Goal: Transaction & Acquisition: Book appointment/travel/reservation

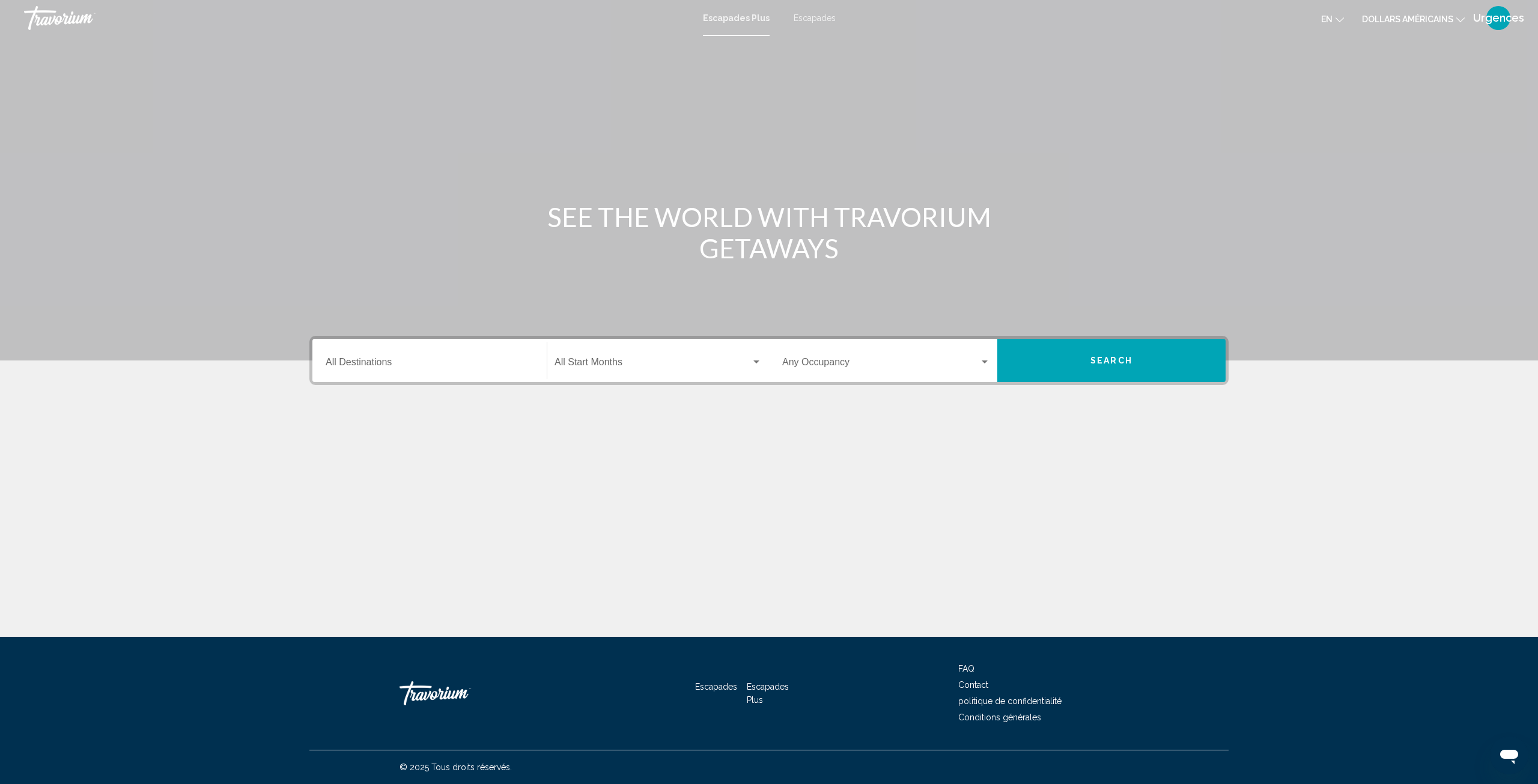
click at [670, 353] on div "Start Month All Start Months" at bounding box center [658, 360] width 207 height 38
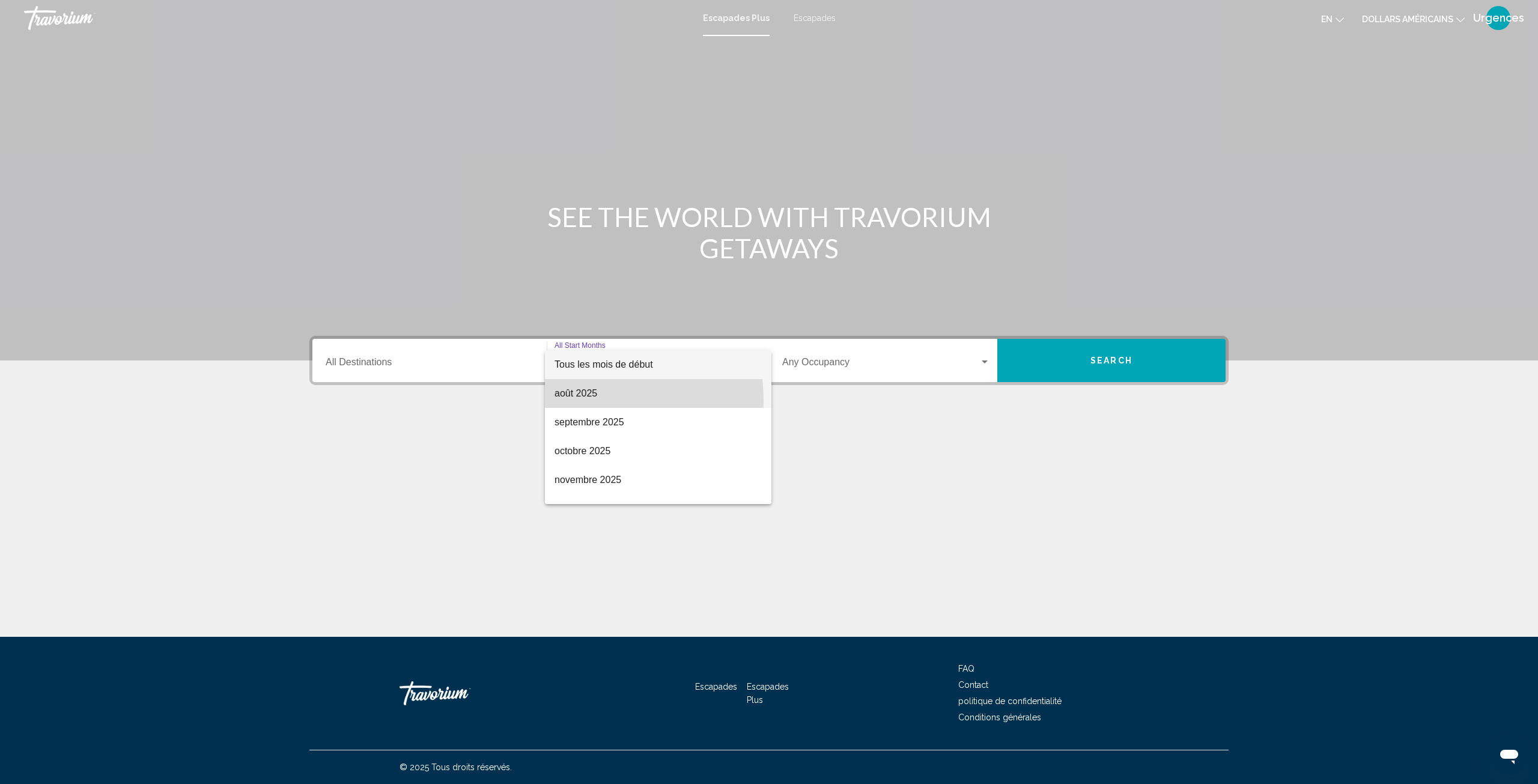
click at [588, 400] on span "août 2025" at bounding box center [658, 393] width 207 height 29
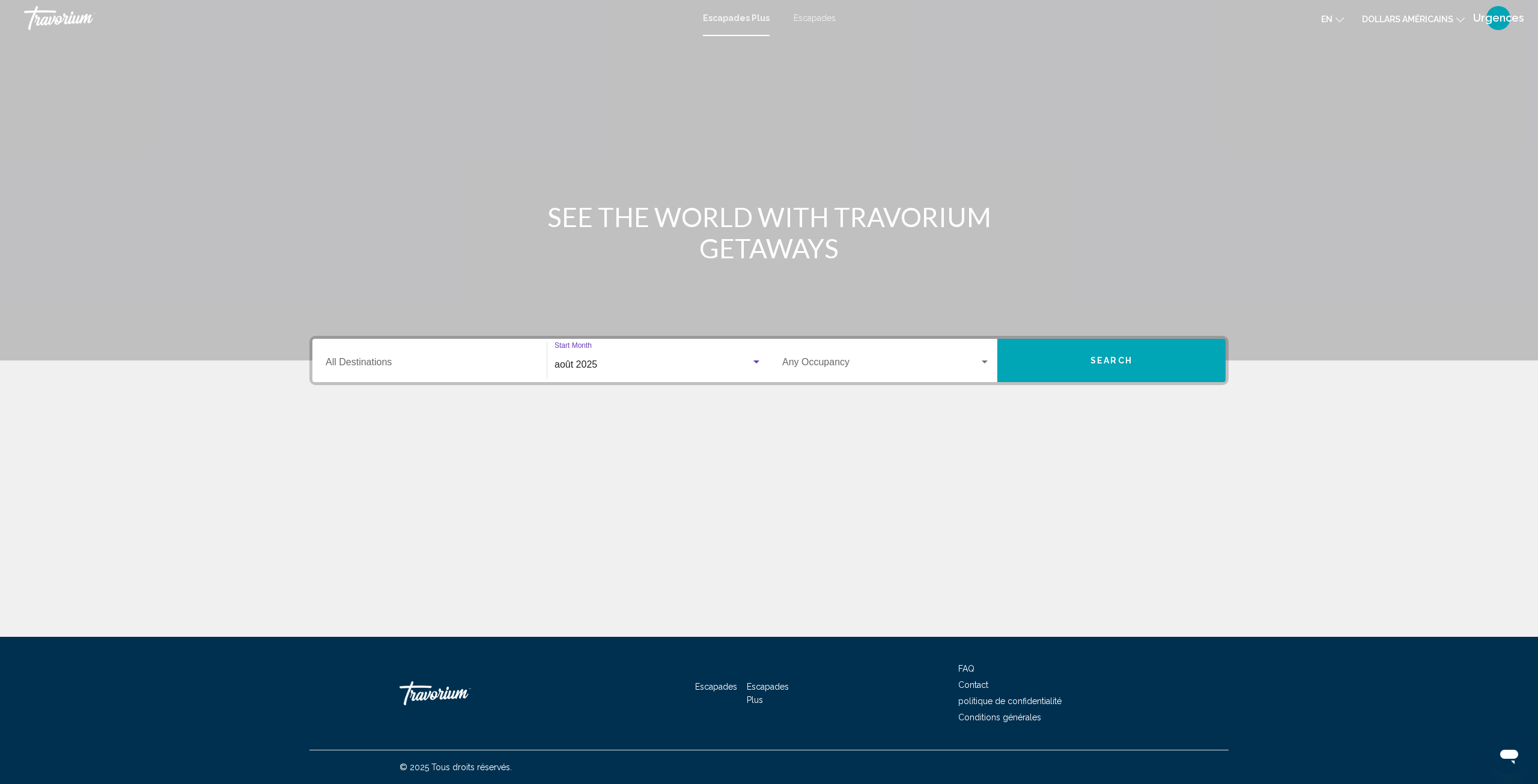
click at [849, 361] on span "Widget de recherche" at bounding box center [881, 364] width 197 height 10
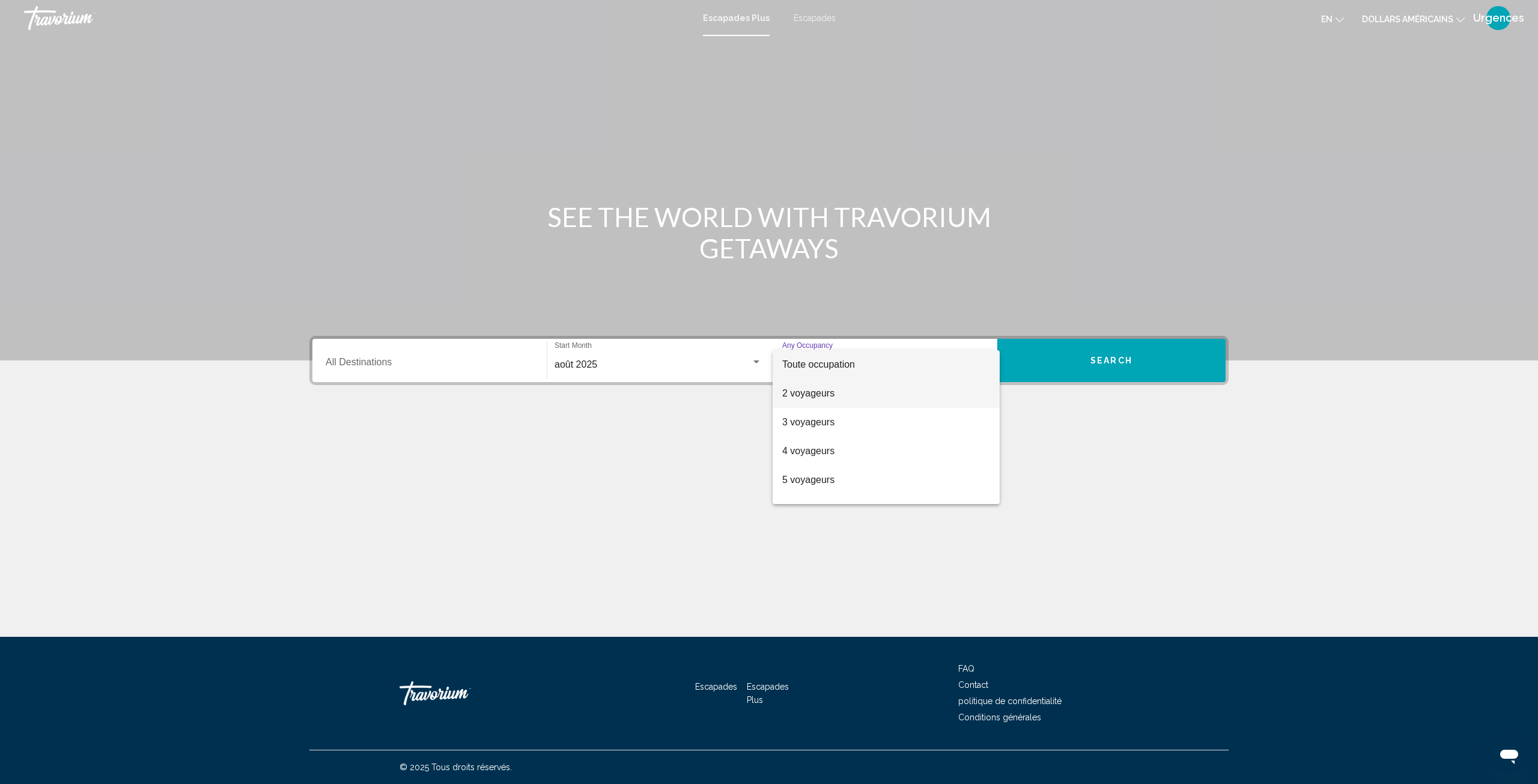
click at [810, 393] on font "2 voyageurs" at bounding box center [809, 393] width 52 height 10
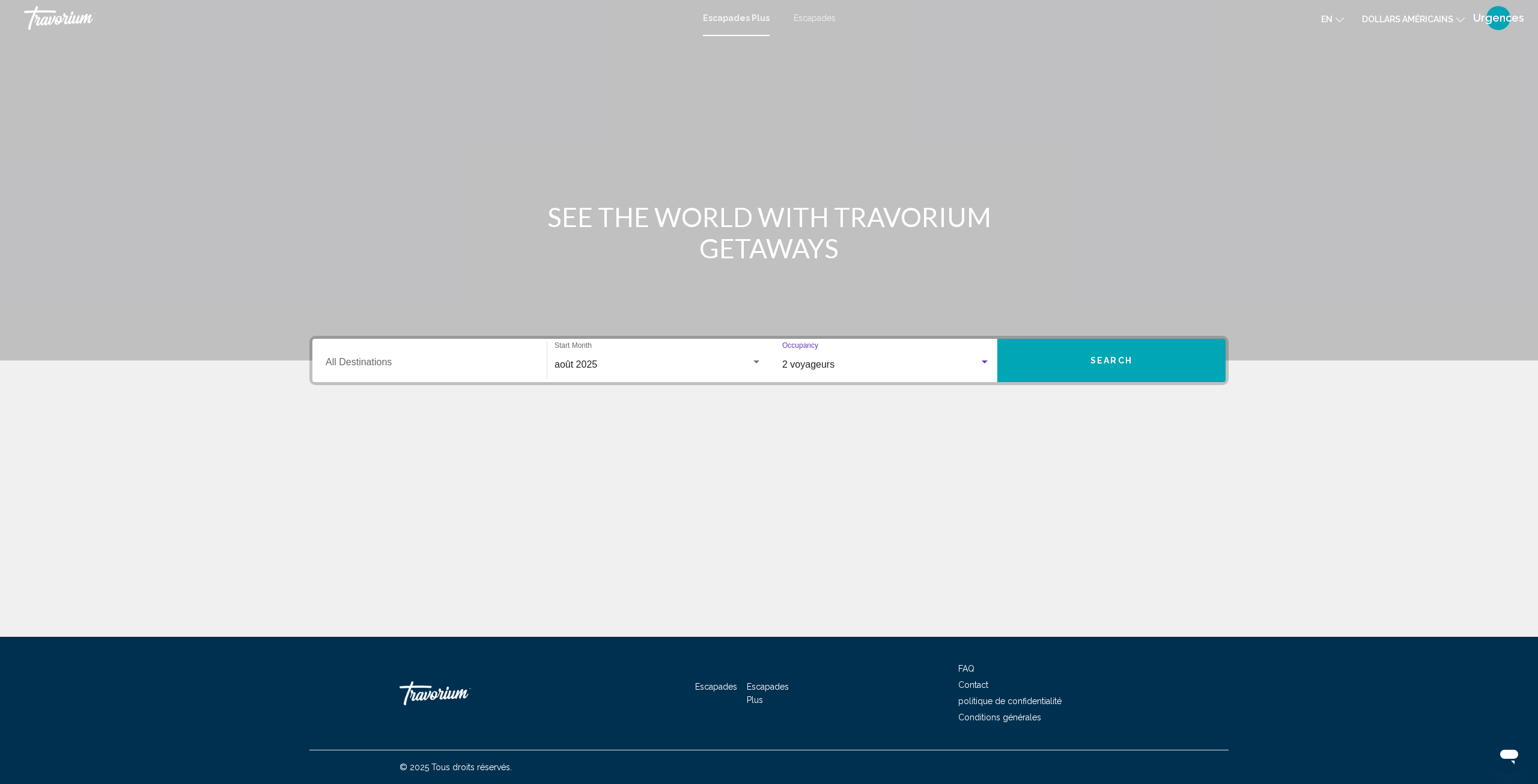
click at [724, 407] on div "Destination All Destinations août 2025 Start Month All Start Months 2 voyageurs…" at bounding box center [769, 420] width 967 height 169
click at [824, 362] on span "2 voyageurs" at bounding box center [809, 364] width 52 height 10
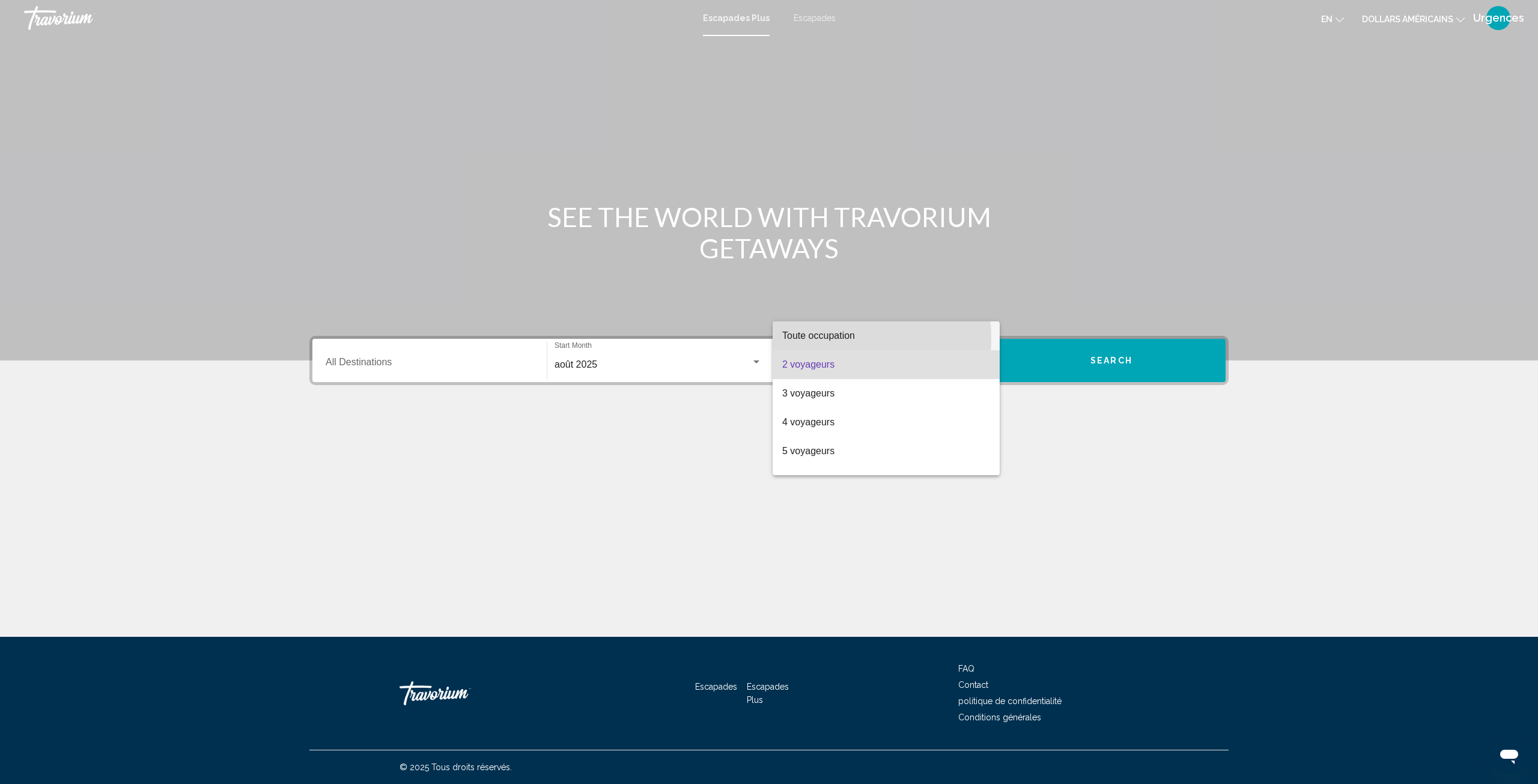
click at [811, 341] on span "Toute occupation" at bounding box center [886, 335] width 208 height 29
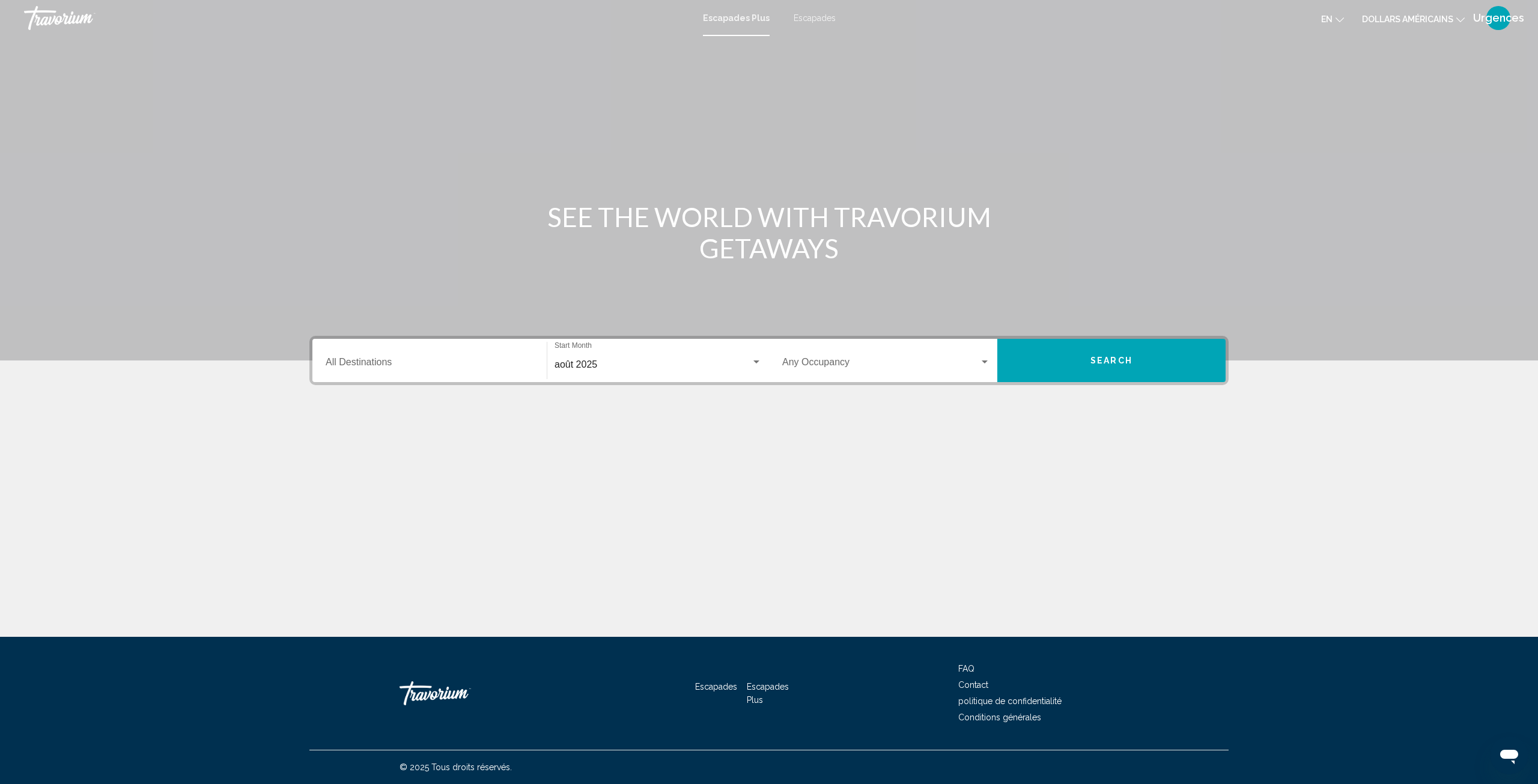
drag, startPoint x: 345, startPoint y: 389, endPoint x: 357, endPoint y: 381, distance: 14.4
click at [349, 388] on div "Destination All Destinations août 2025 Start Month All Start Months Occupancy A…" at bounding box center [769, 420] width 967 height 169
click at [396, 352] on div "Destination All Destinations" at bounding box center [430, 360] width 208 height 38
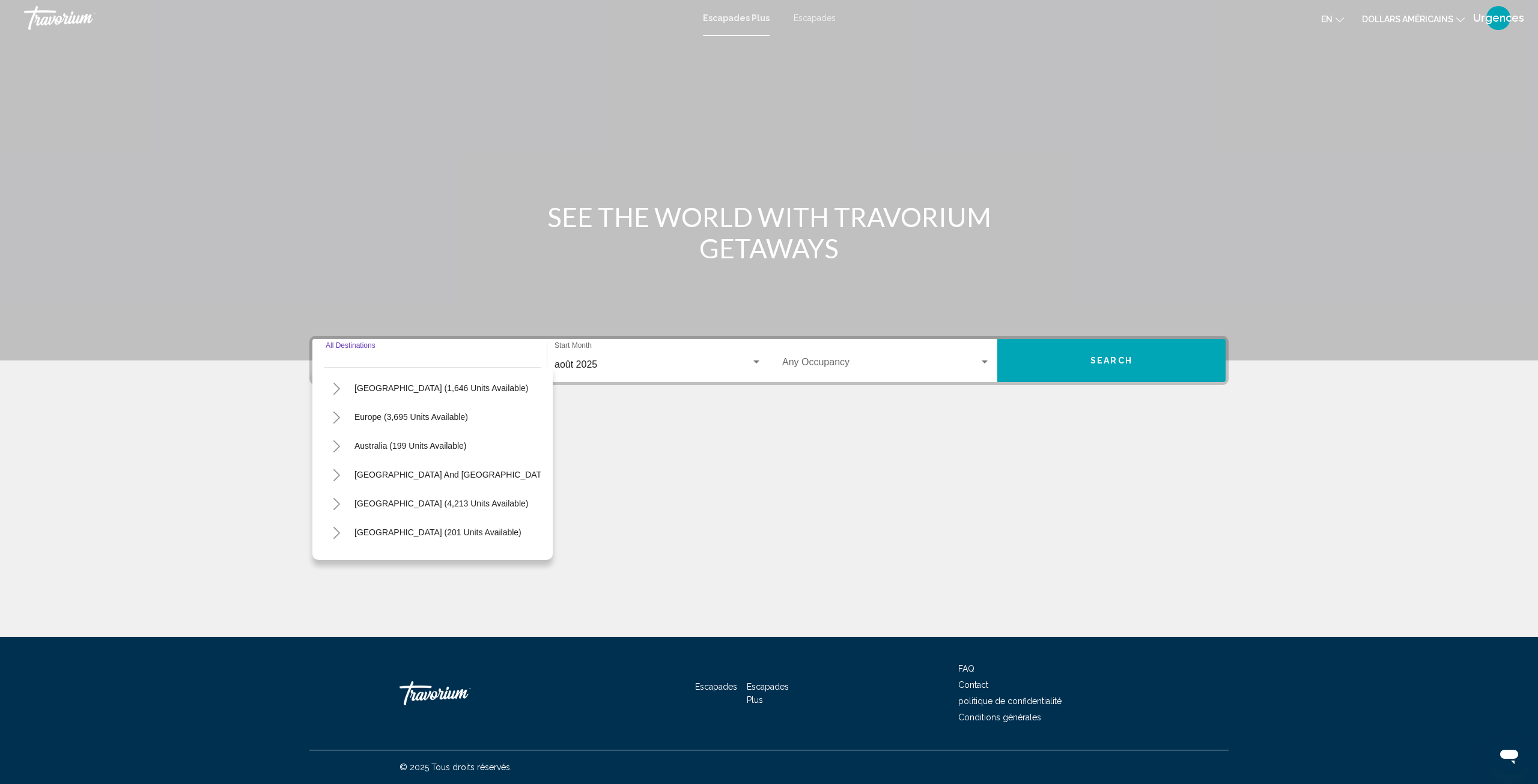
scroll to position [120, 0]
click at [452, 360] on input "Destination All Destinations" at bounding box center [430, 364] width 208 height 10
click at [447, 361] on input "Destination All Destinations" at bounding box center [430, 364] width 208 height 10
click at [449, 359] on input "Destination All Destinations" at bounding box center [430, 364] width 208 height 10
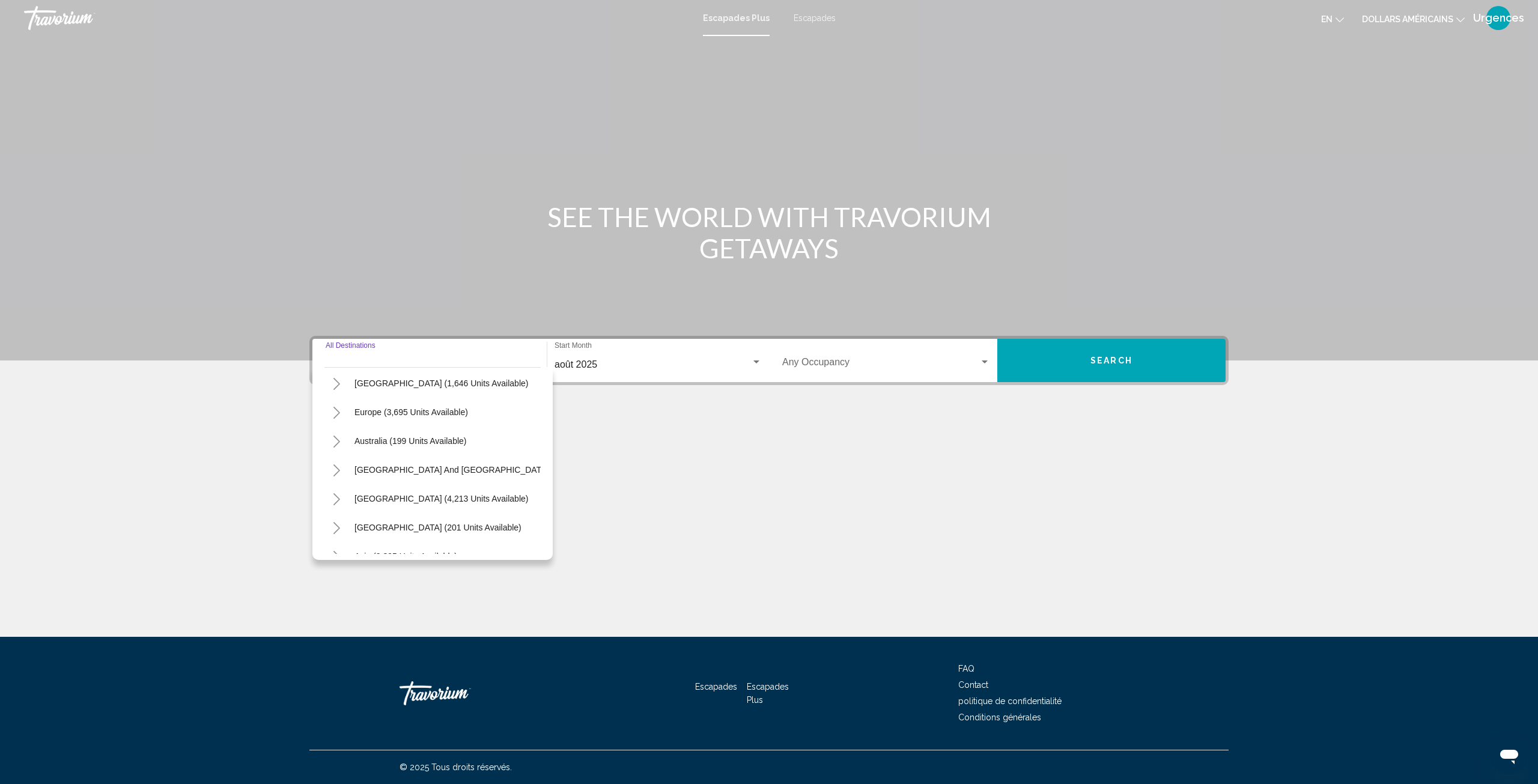
click at [449, 359] on input "Destination All Destinations" at bounding box center [430, 364] width 208 height 10
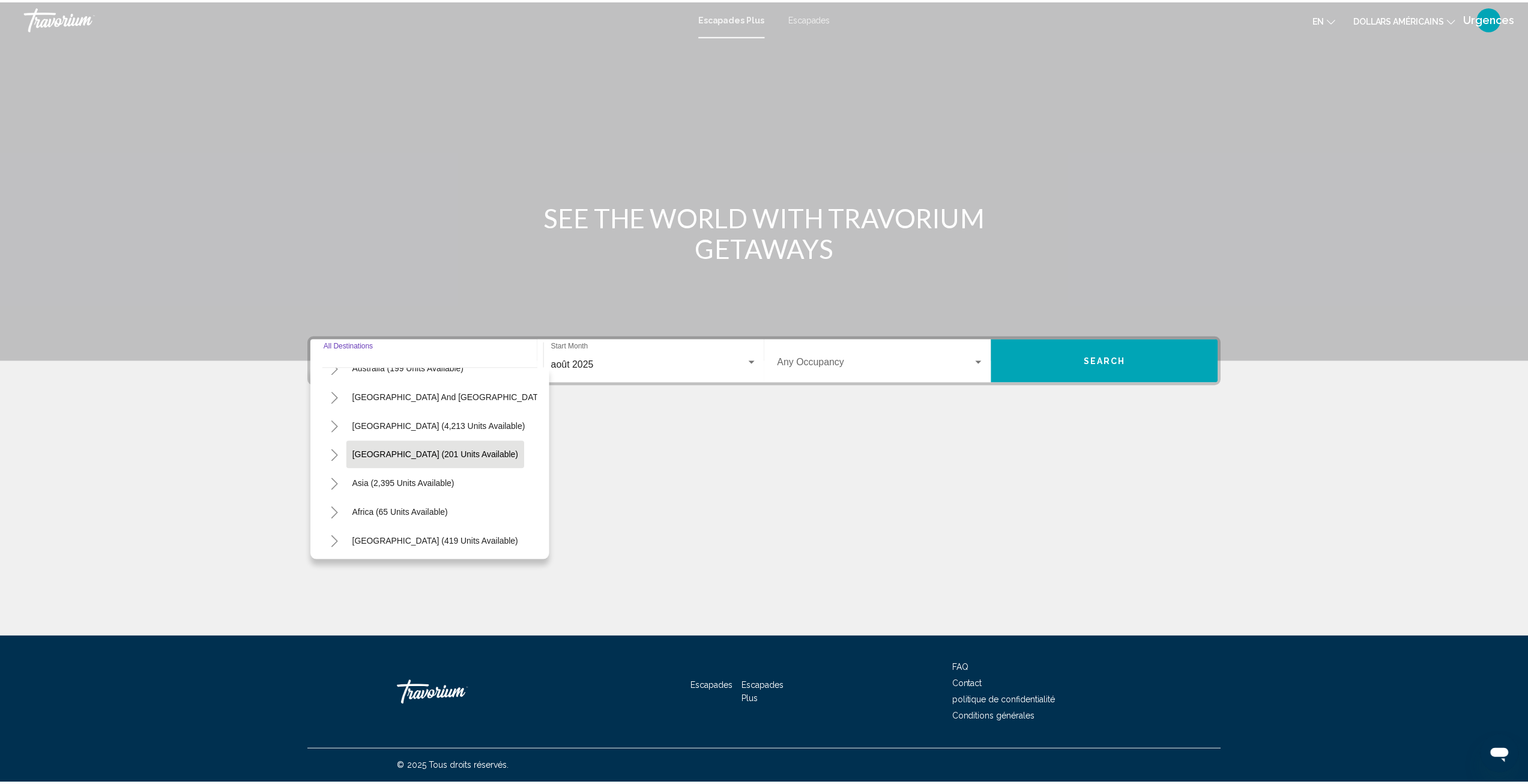
scroll to position [203, 0]
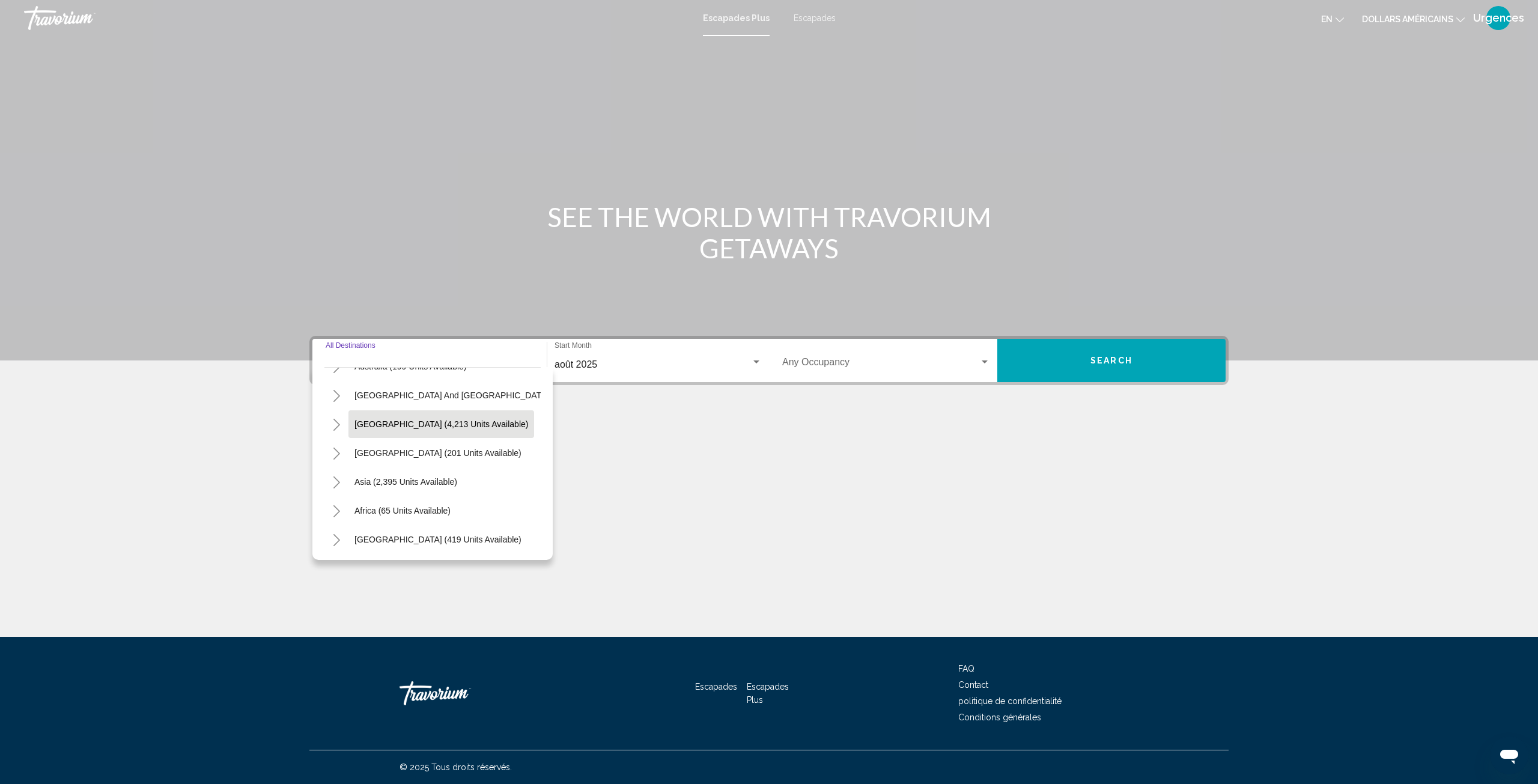
click at [386, 419] on span "South America (4,213 units available)" at bounding box center [441, 423] width 174 height 10
type input "**********"
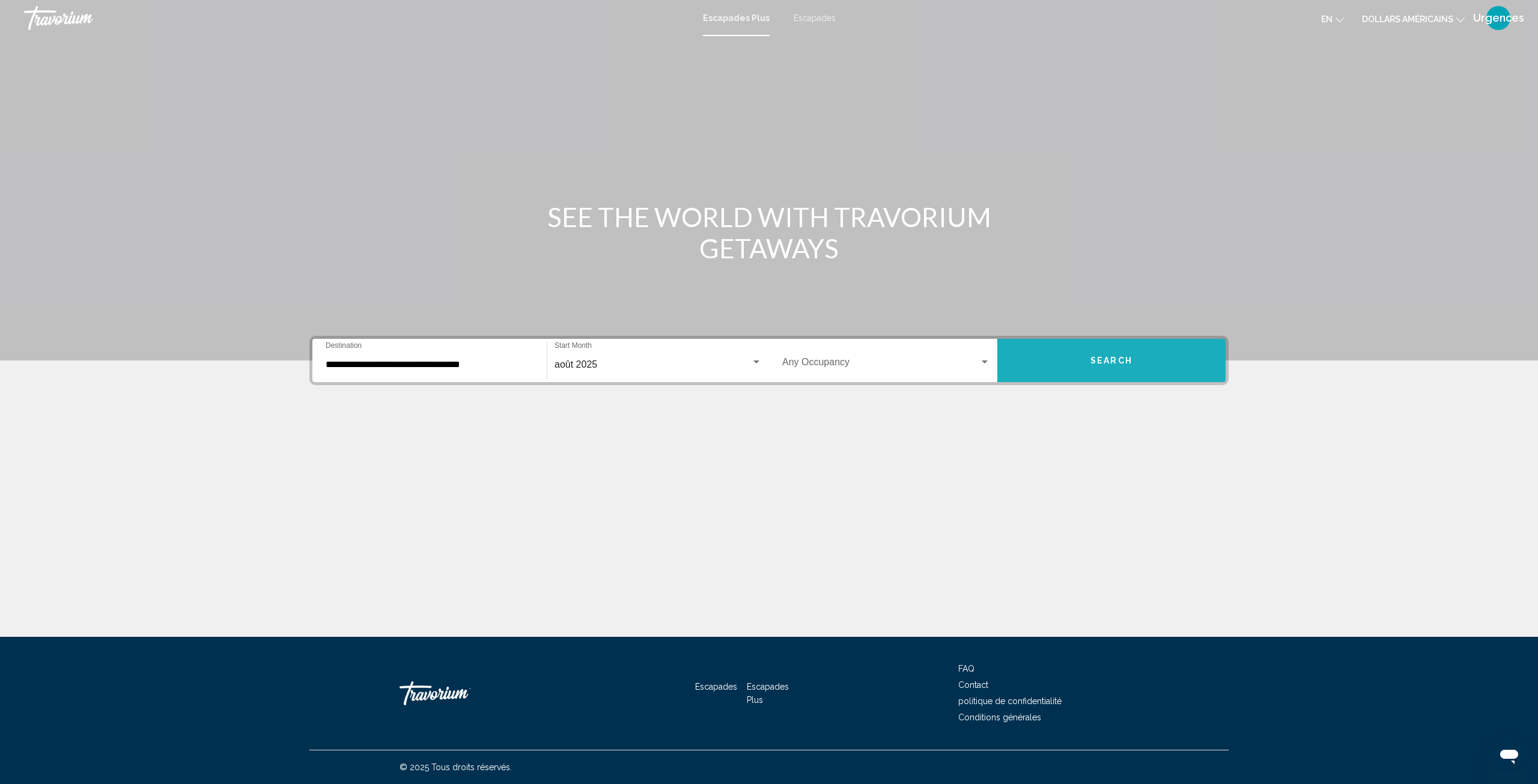
click at [1124, 349] on button "Search" at bounding box center [1111, 361] width 228 height 44
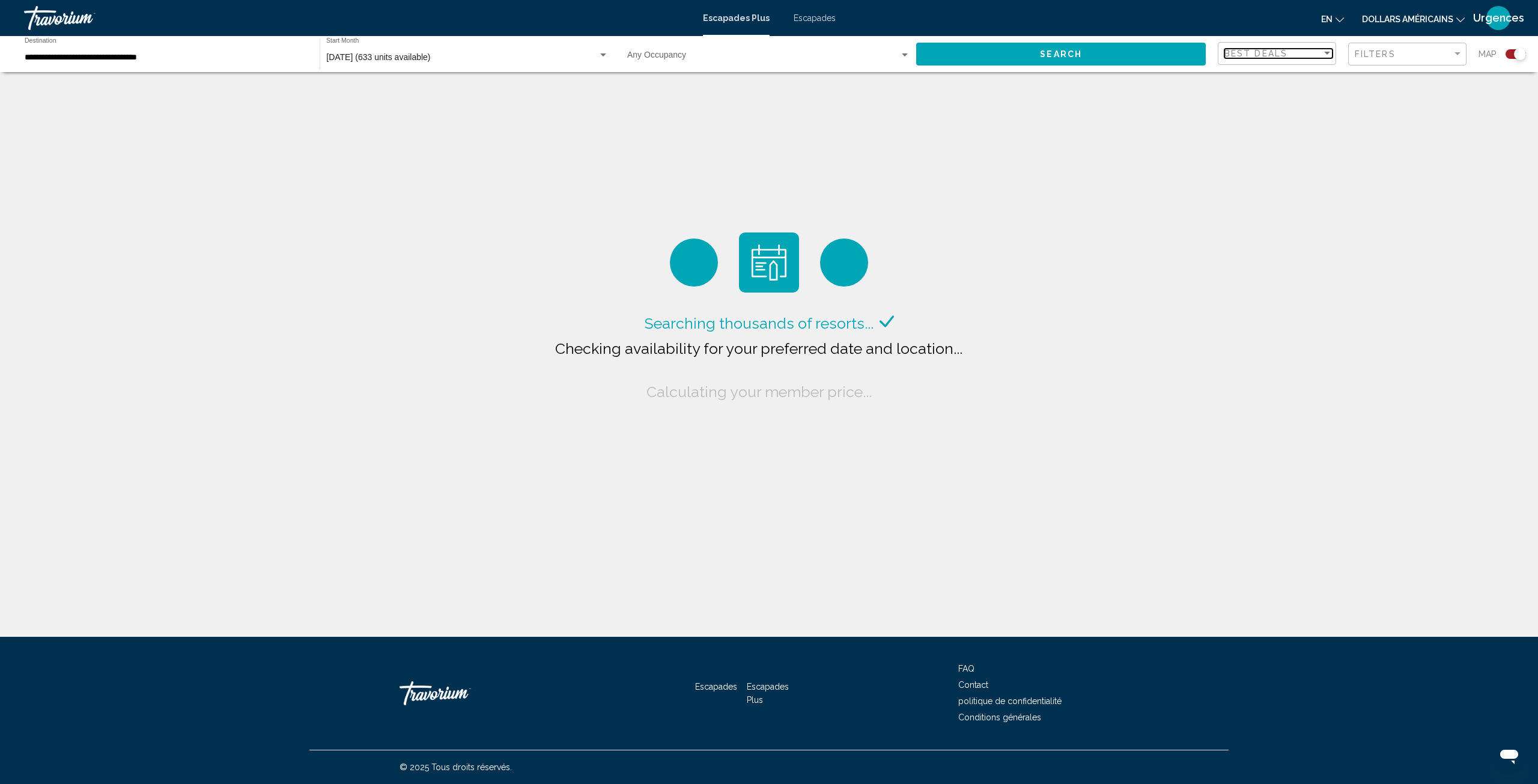
click at [1299, 55] on div "Best Deals" at bounding box center [1272, 53] width 97 height 10
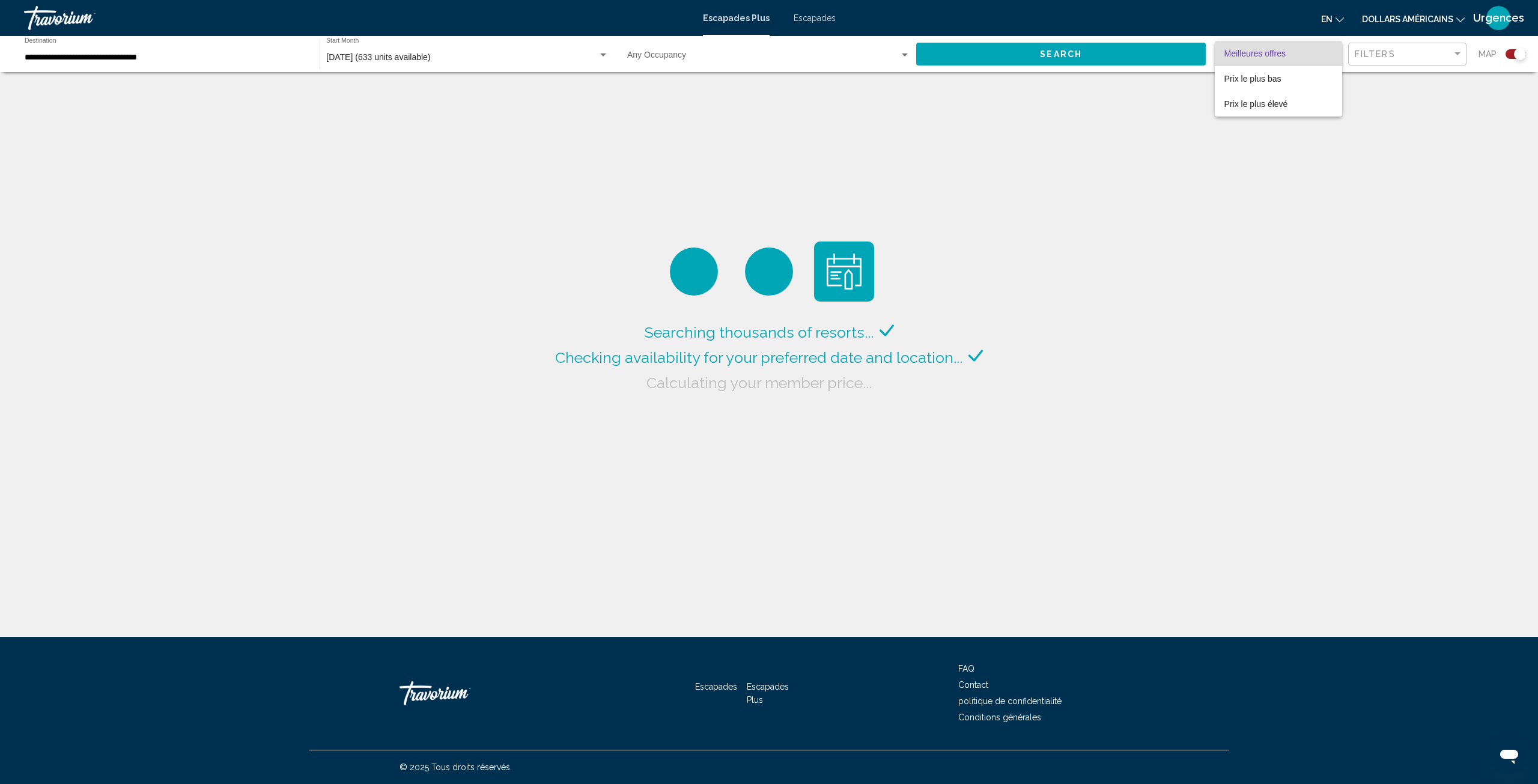
click at [1125, 132] on div at bounding box center [769, 392] width 1538 height 784
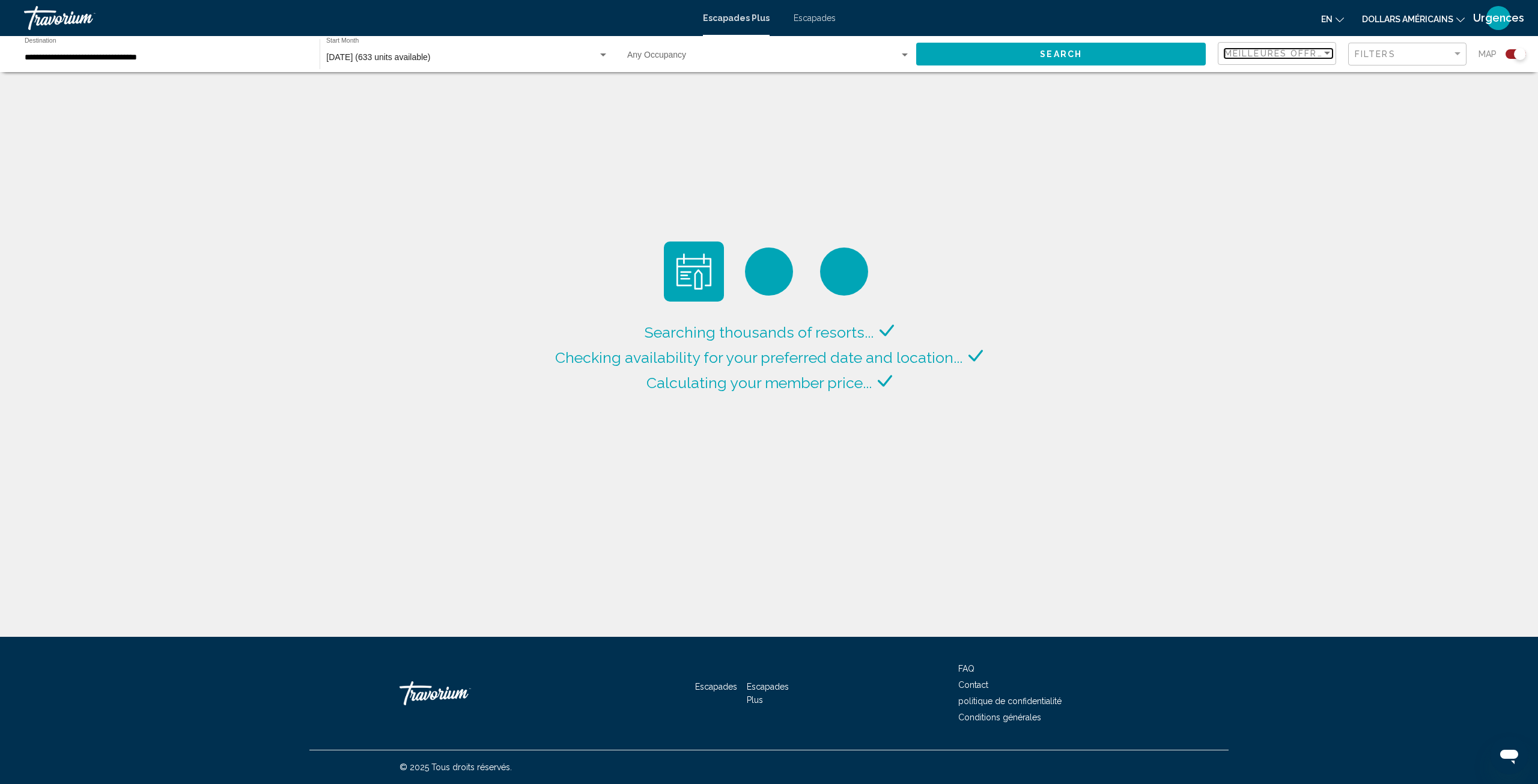
click at [1292, 55] on span "Meilleures offres" at bounding box center [1277, 53] width 106 height 10
click at [1142, 104] on div at bounding box center [764, 392] width 1528 height 784
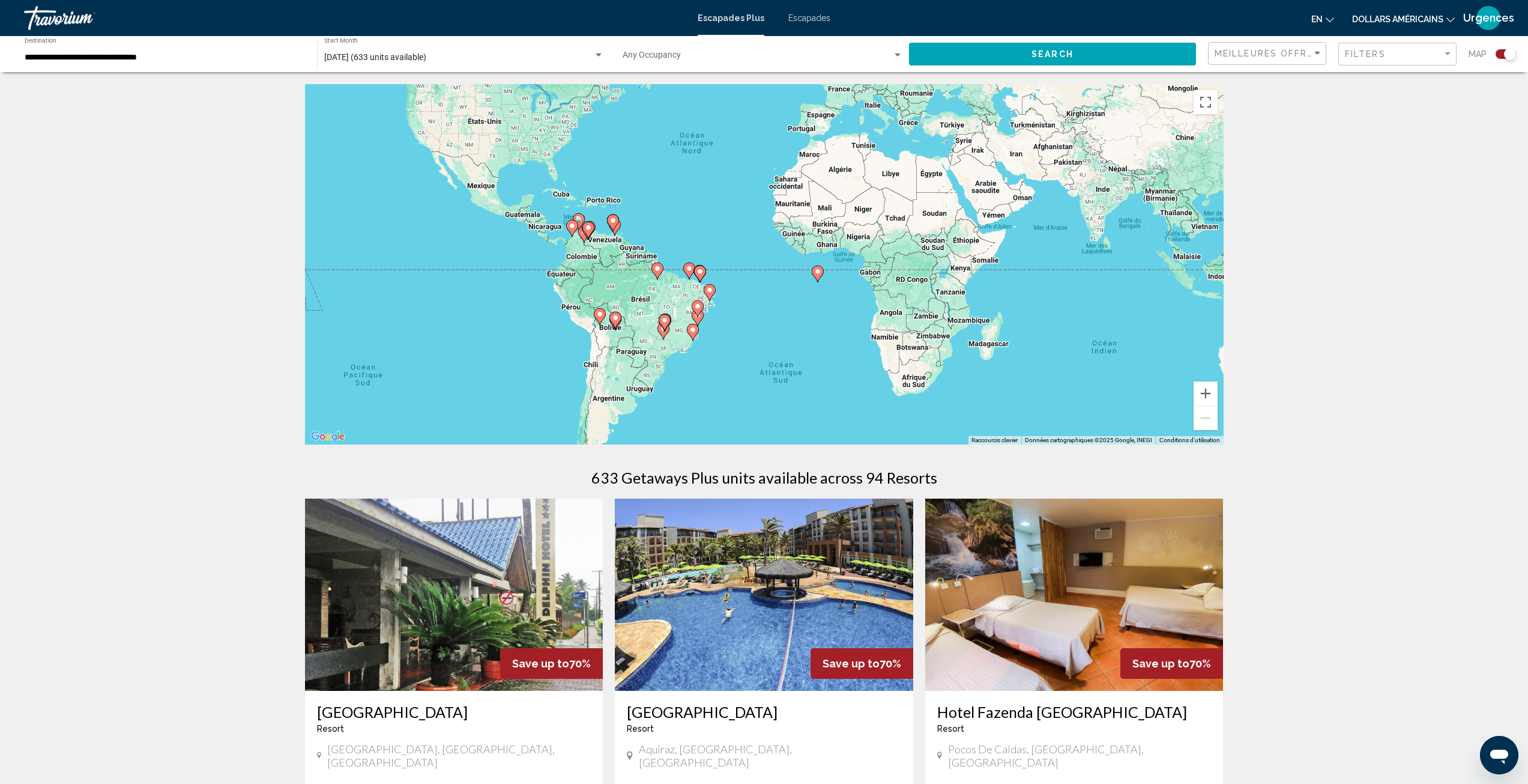
drag, startPoint x: 730, startPoint y: 396, endPoint x: 703, endPoint y: 277, distance: 122.0
click at [701, 280] on div "Pour activer le glissement avec le clavier, appuyez sur Alt+Entrée. Une fois ce…" at bounding box center [764, 264] width 919 height 361
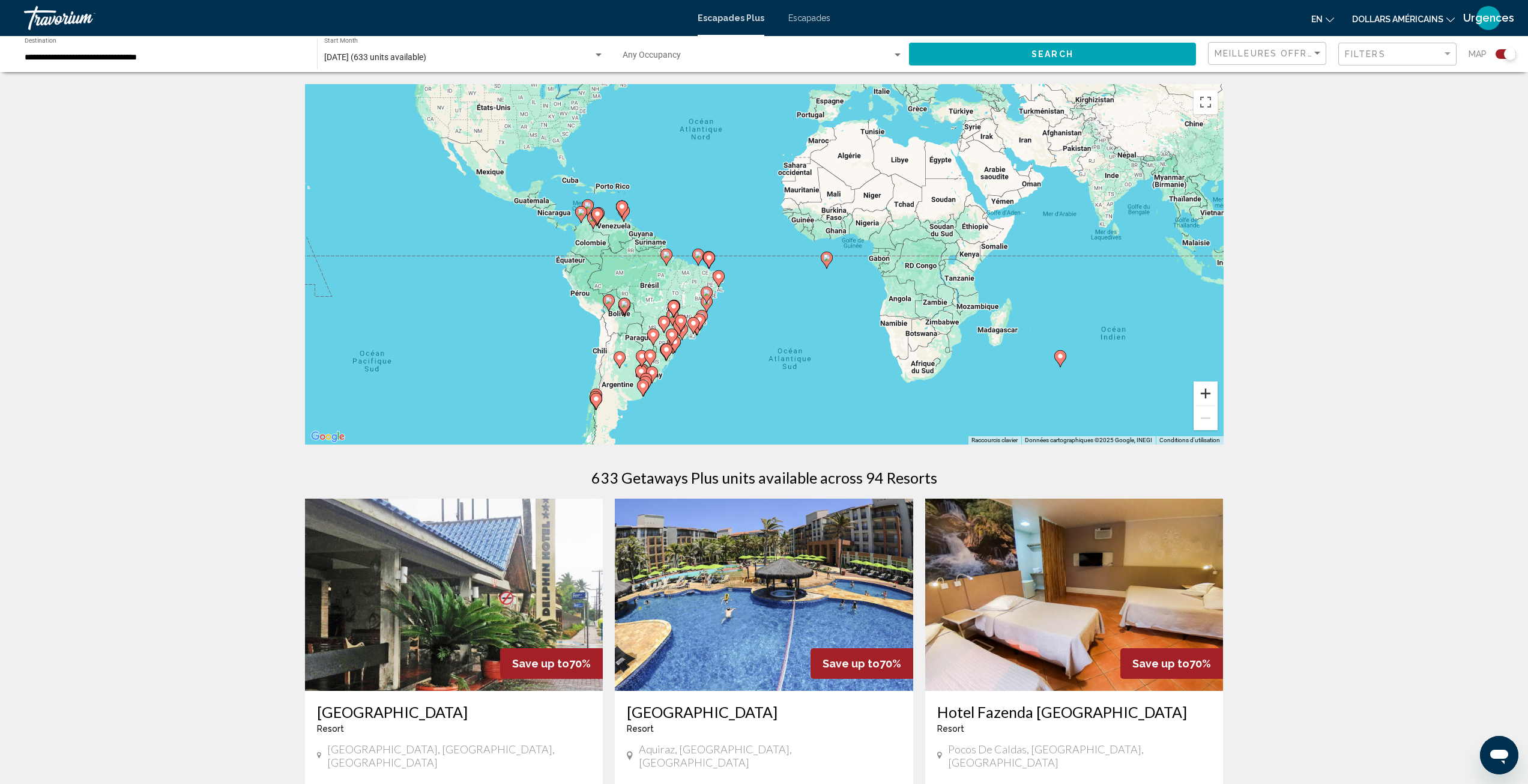
click at [1199, 389] on button "Zoom avant" at bounding box center [1206, 394] width 24 height 24
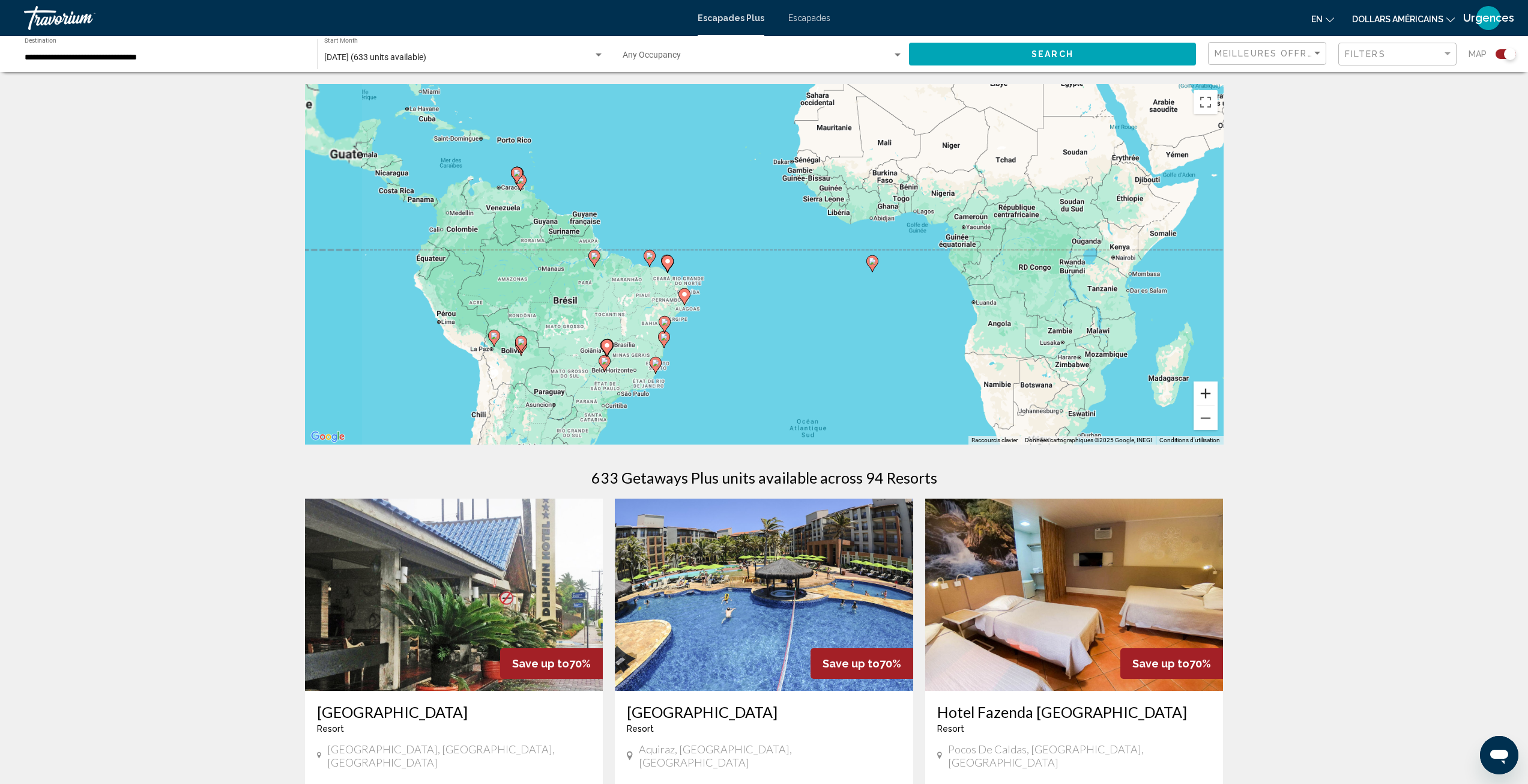
click at [1199, 389] on button "Zoom avant" at bounding box center [1206, 394] width 24 height 24
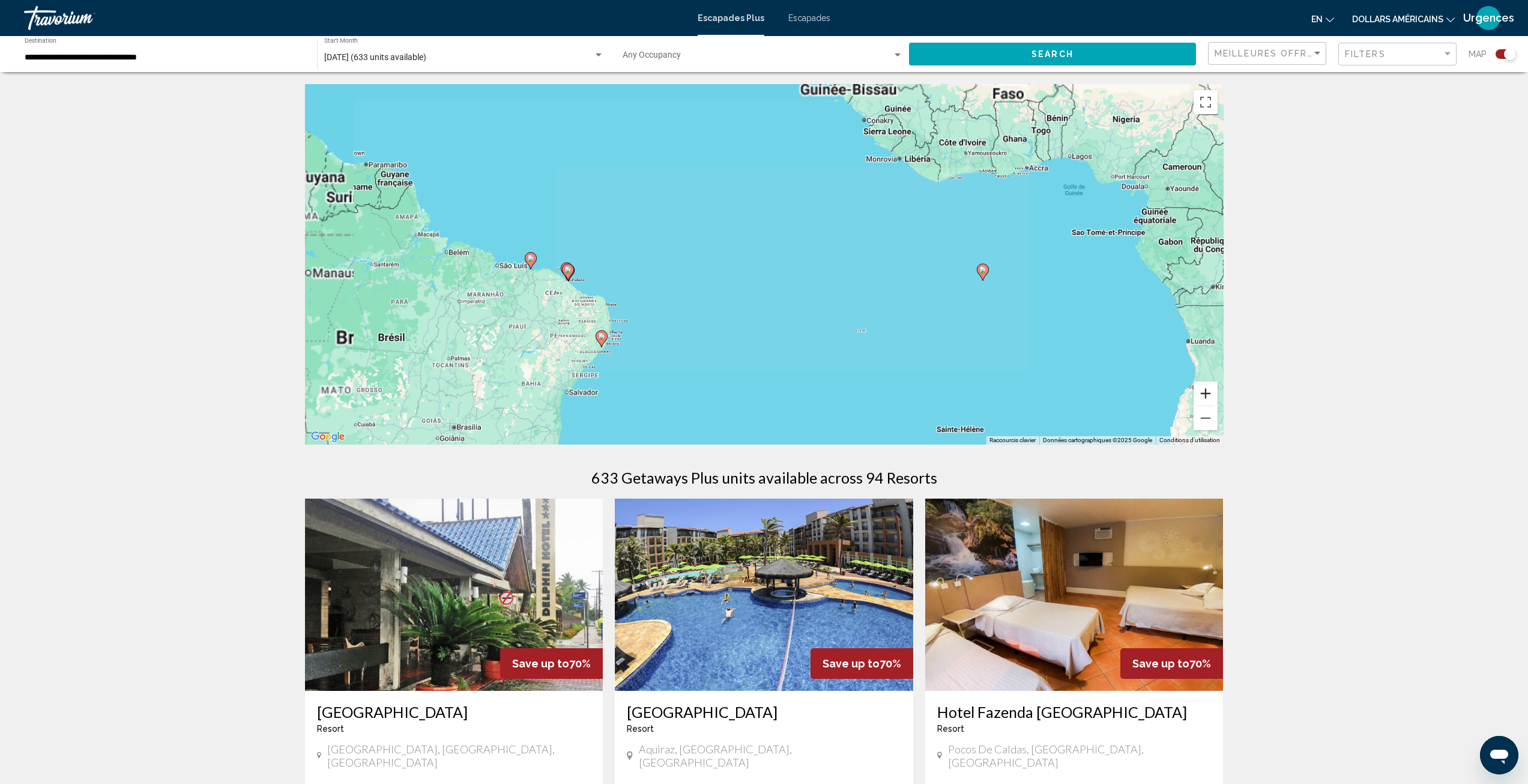
click at [1199, 389] on button "Zoom avant" at bounding box center [1206, 394] width 24 height 24
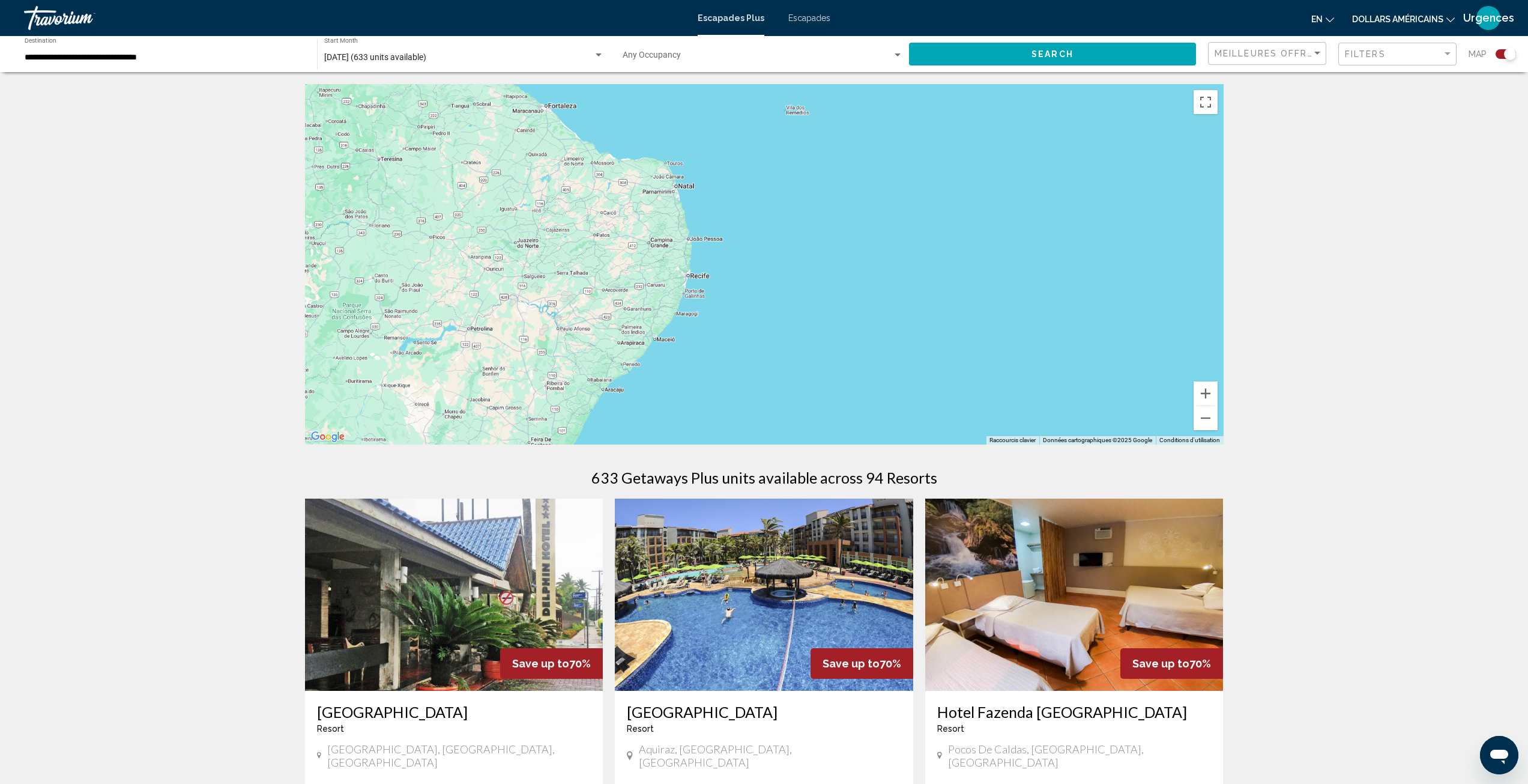
drag, startPoint x: 616, startPoint y: 320, endPoint x: 1043, endPoint y: 140, distance: 463.4
click at [1058, 134] on div "Contenu principal" at bounding box center [764, 264] width 919 height 361
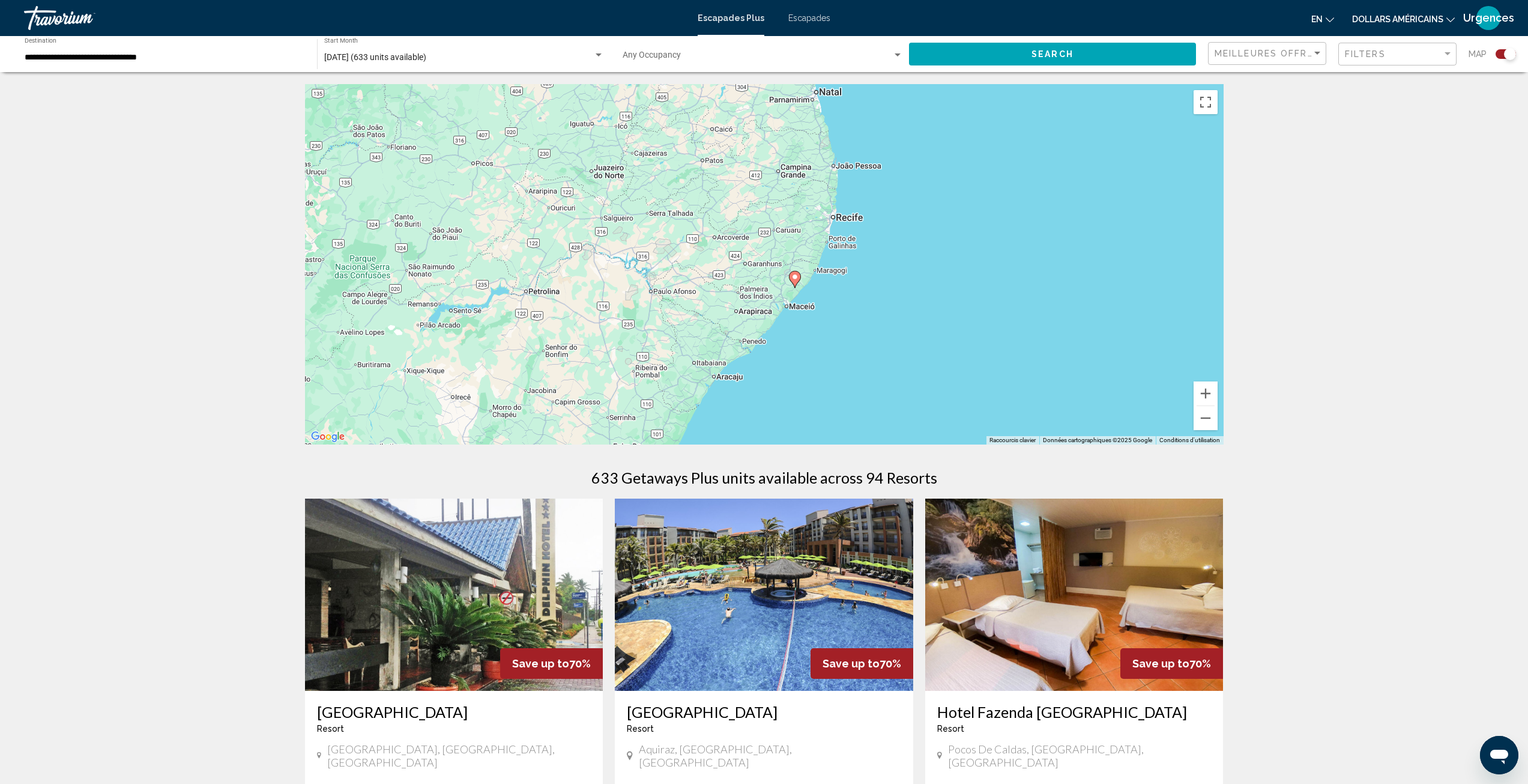
drag, startPoint x: 803, startPoint y: 334, endPoint x: 848, endPoint y: 304, distance: 54.1
click at [848, 304] on div "Pour activer le glissement avec le clavier, appuyez sur Alt+Entrée. Une fois ce…" at bounding box center [764, 264] width 919 height 361
click at [797, 281] on icon "Contenu principal" at bounding box center [795, 279] width 10 height 16
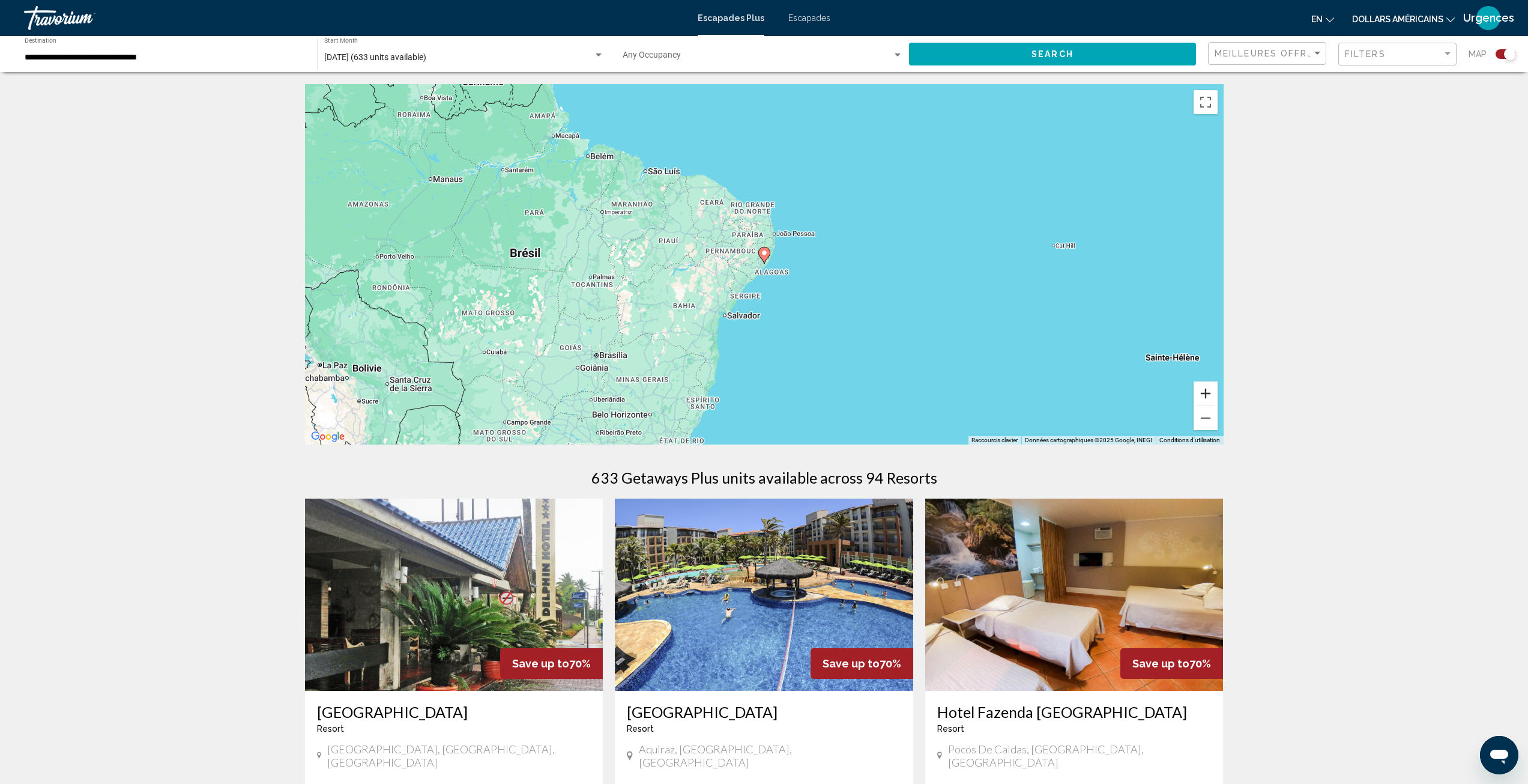
click at [1210, 395] on button "Zoom avant" at bounding box center [1206, 394] width 24 height 24
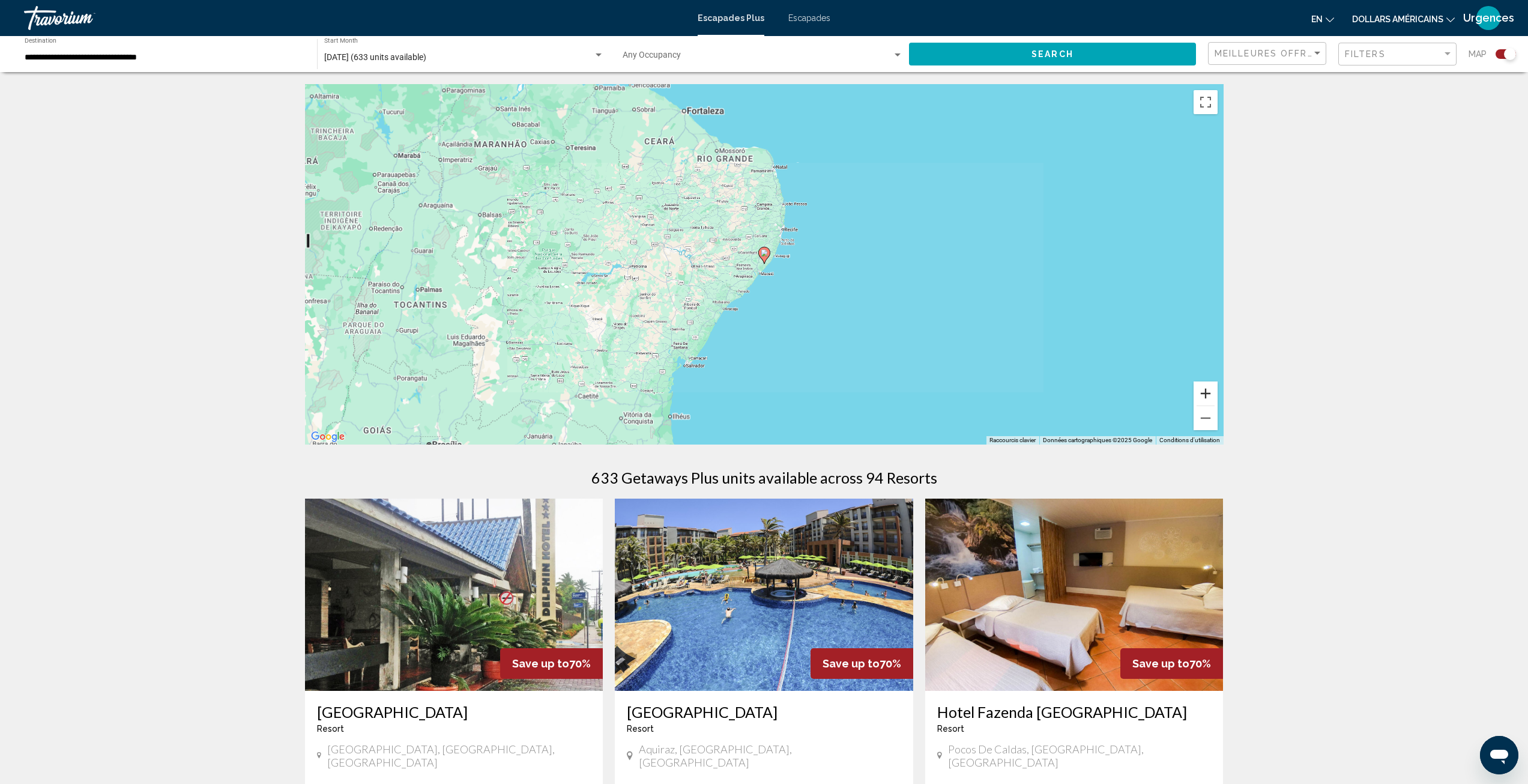
click at [1211, 395] on button "Zoom avant" at bounding box center [1206, 394] width 24 height 24
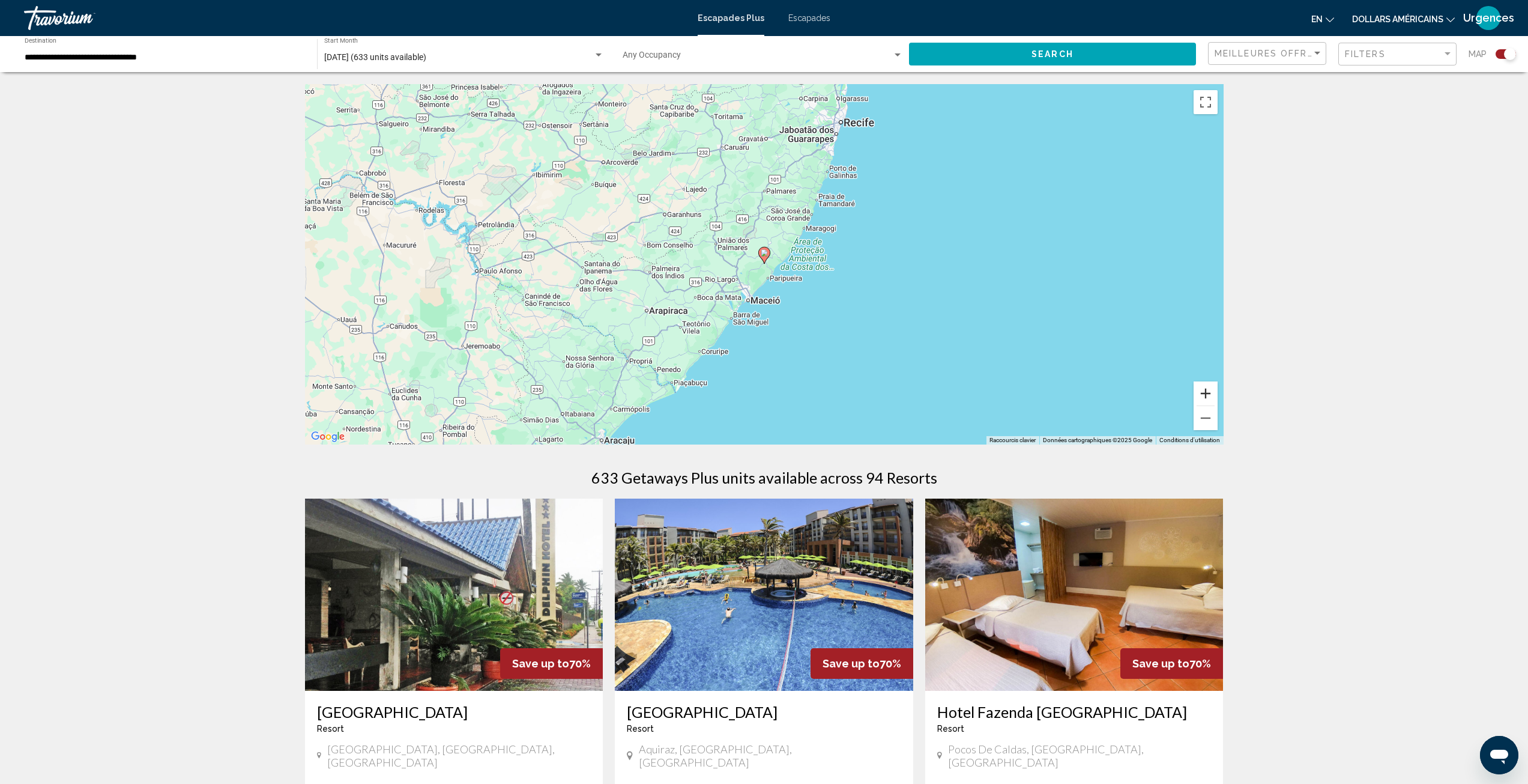
click at [1209, 384] on button "Zoom avant" at bounding box center [1206, 394] width 24 height 24
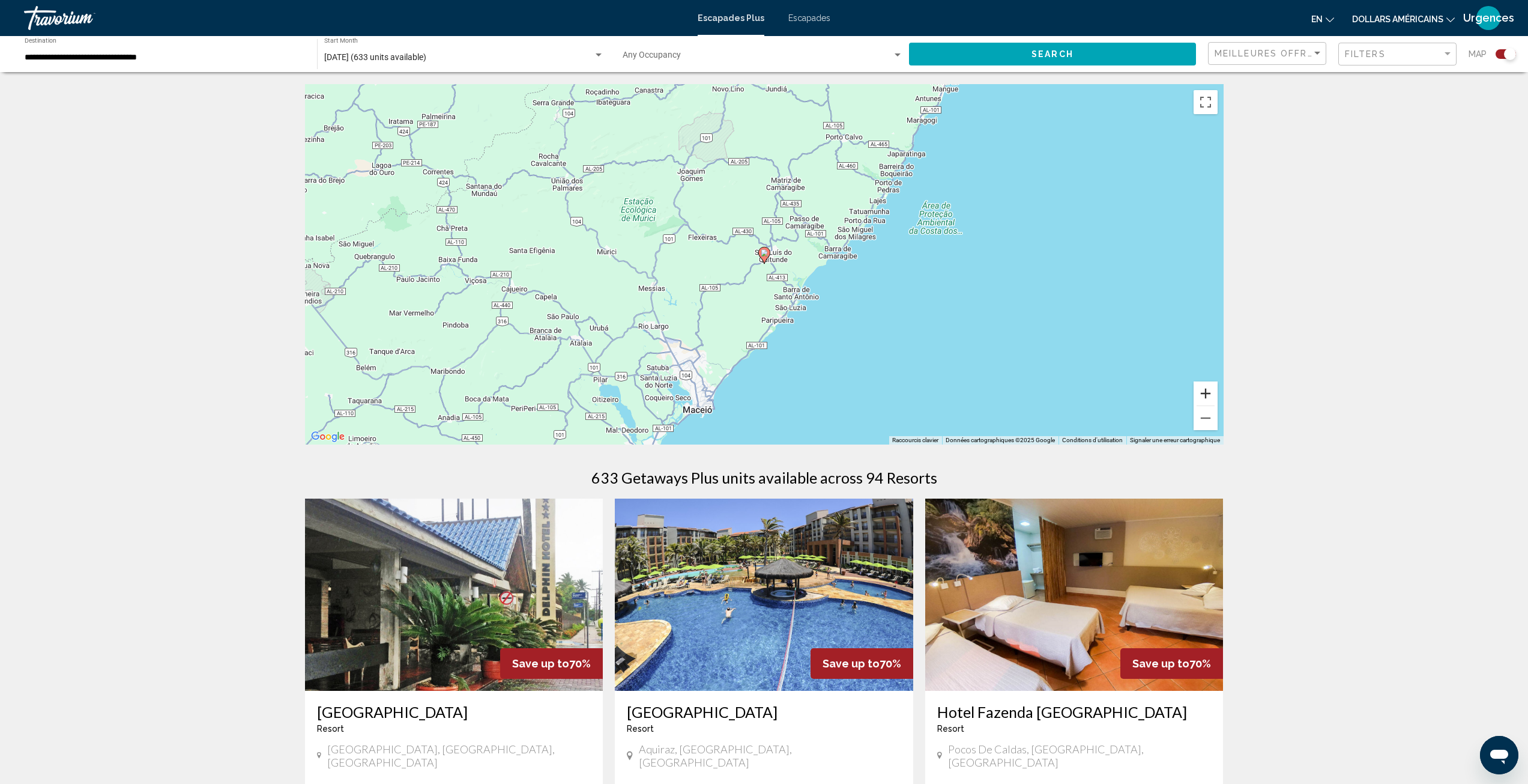
click at [1214, 395] on button "Zoom avant" at bounding box center [1206, 394] width 24 height 24
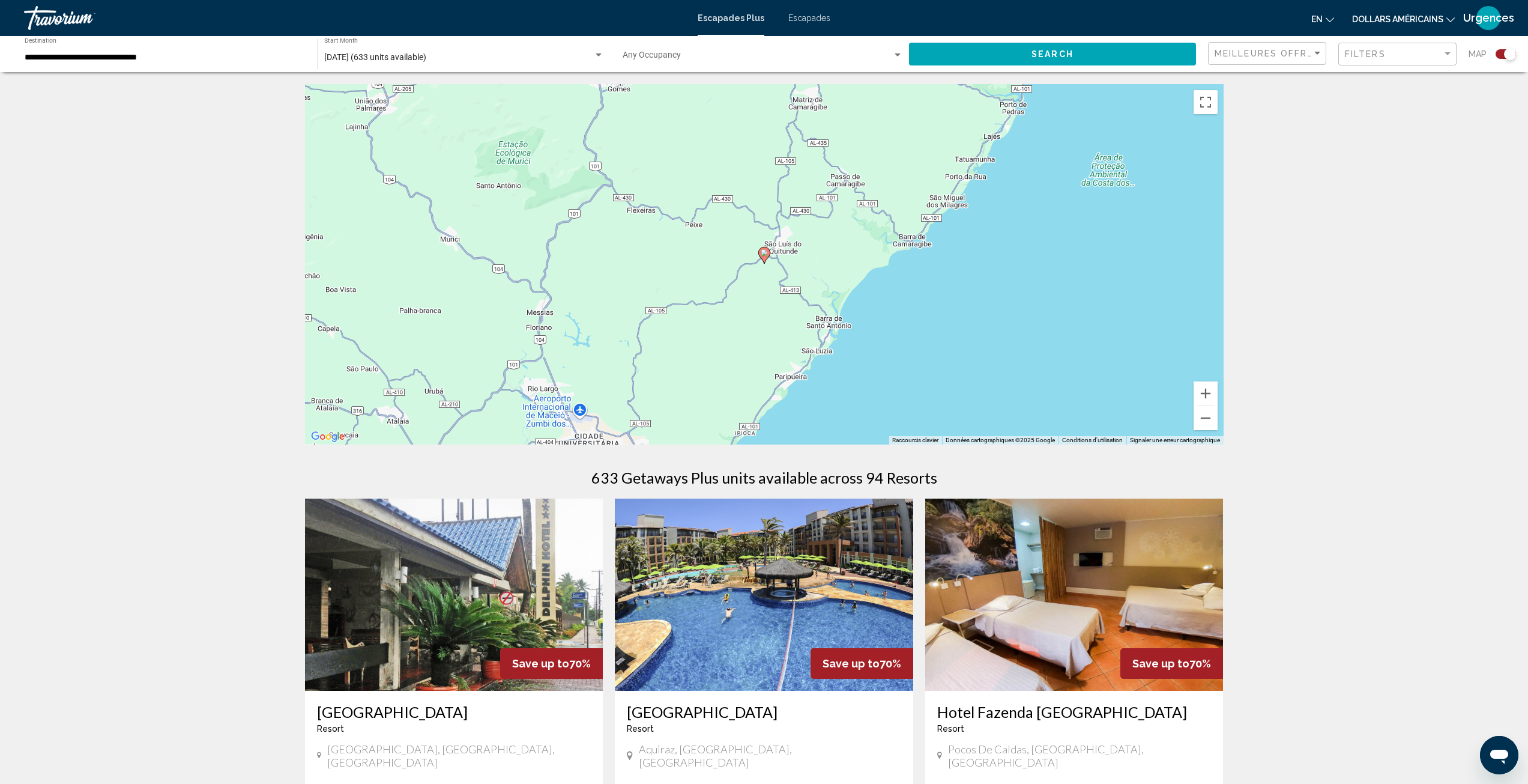
click at [765, 255] on image "Contenu principal" at bounding box center [764, 252] width 7 height 7
type input "**********"
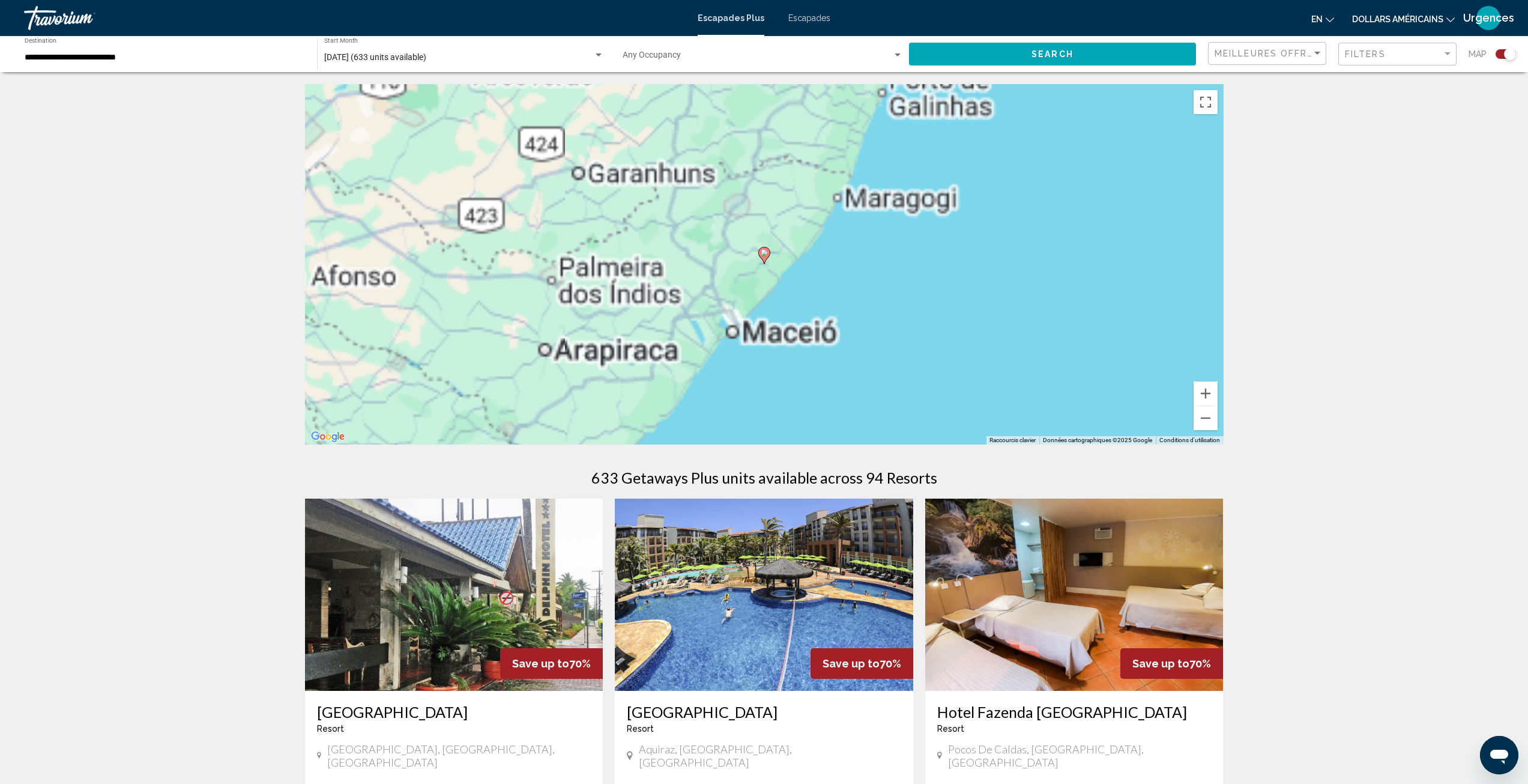
click at [765, 255] on image "Contenu principal" at bounding box center [764, 252] width 7 height 7
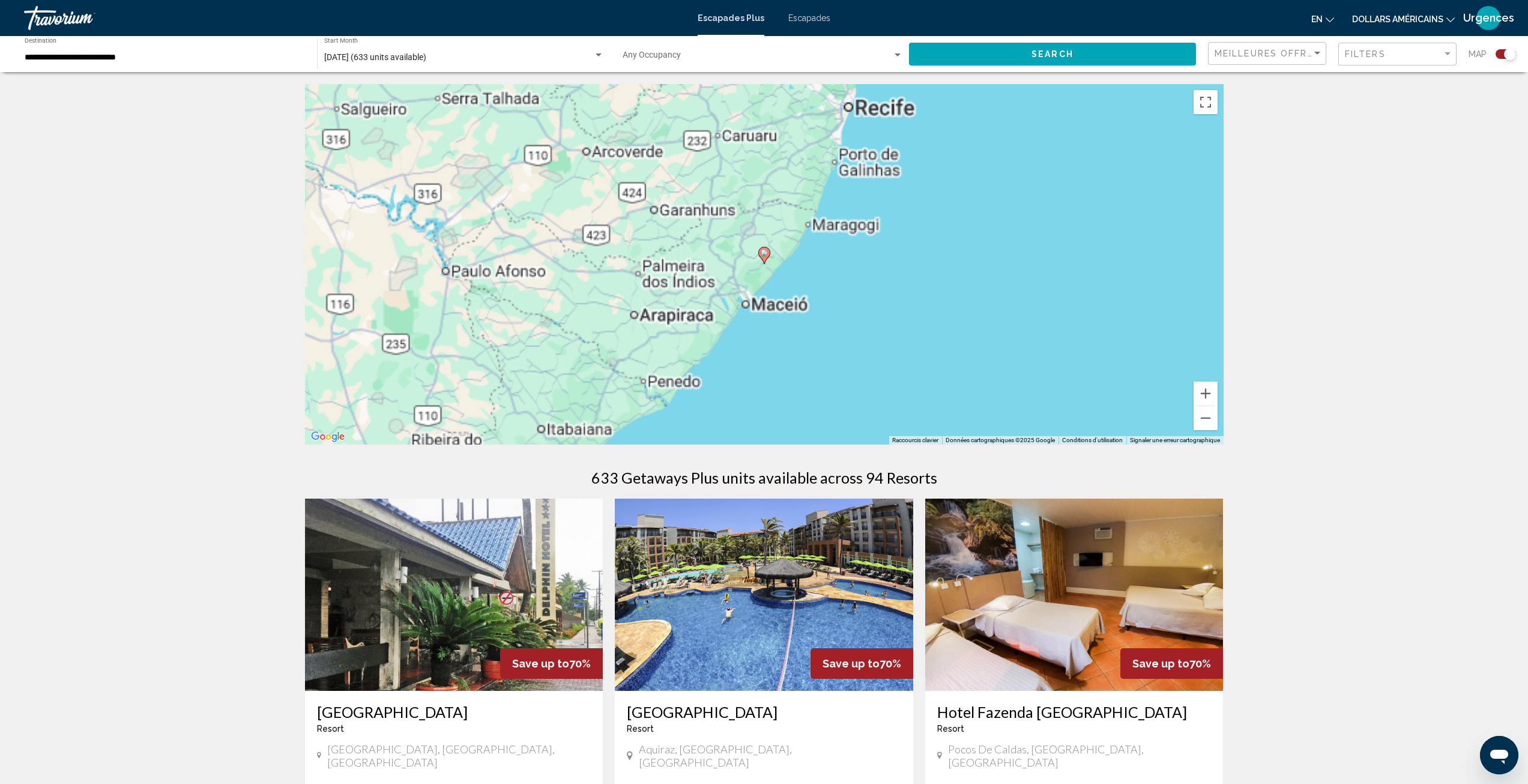
click at [765, 255] on image "Contenu principal" at bounding box center [764, 252] width 7 height 7
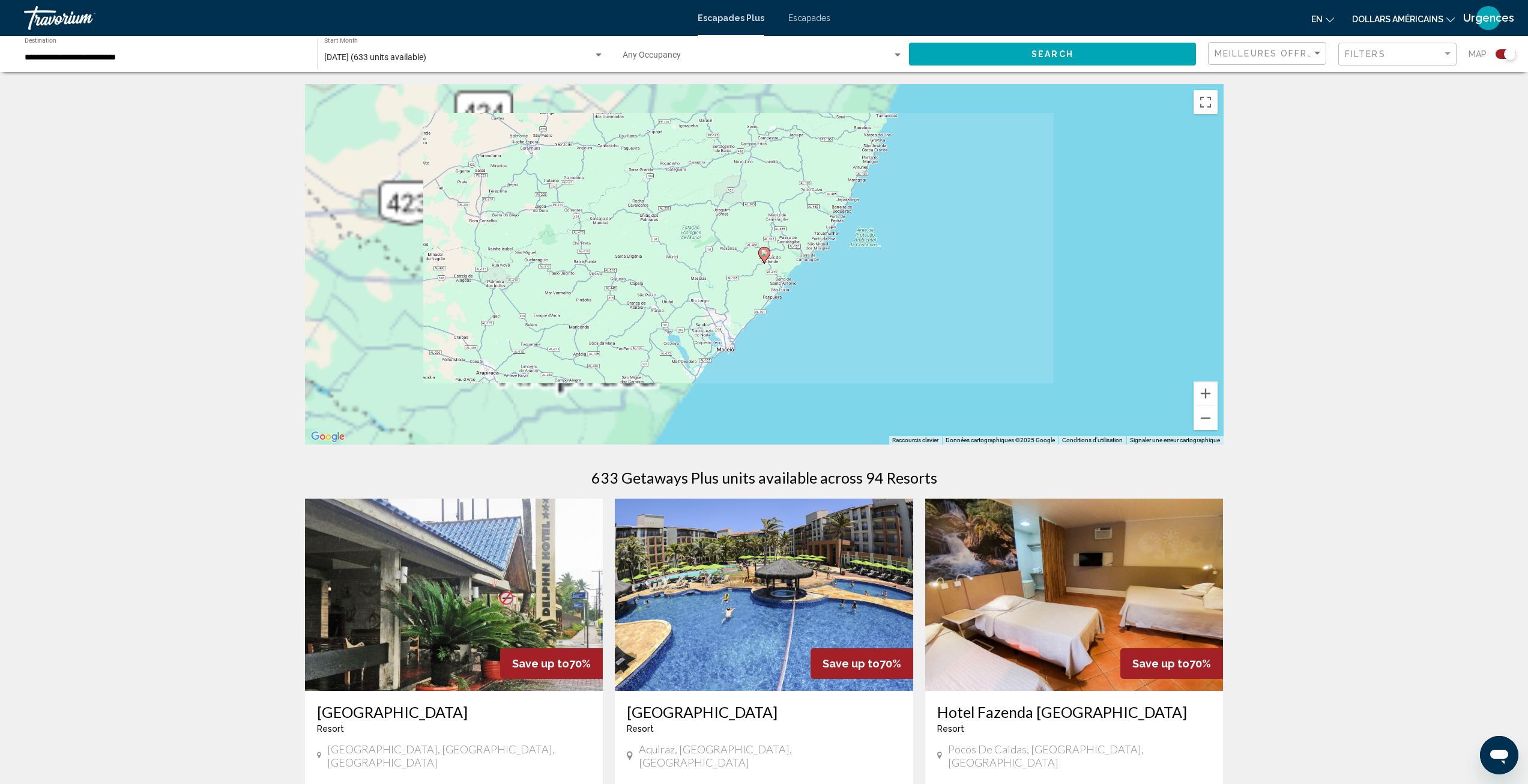
click at [765, 255] on image "Contenu principal" at bounding box center [764, 252] width 7 height 7
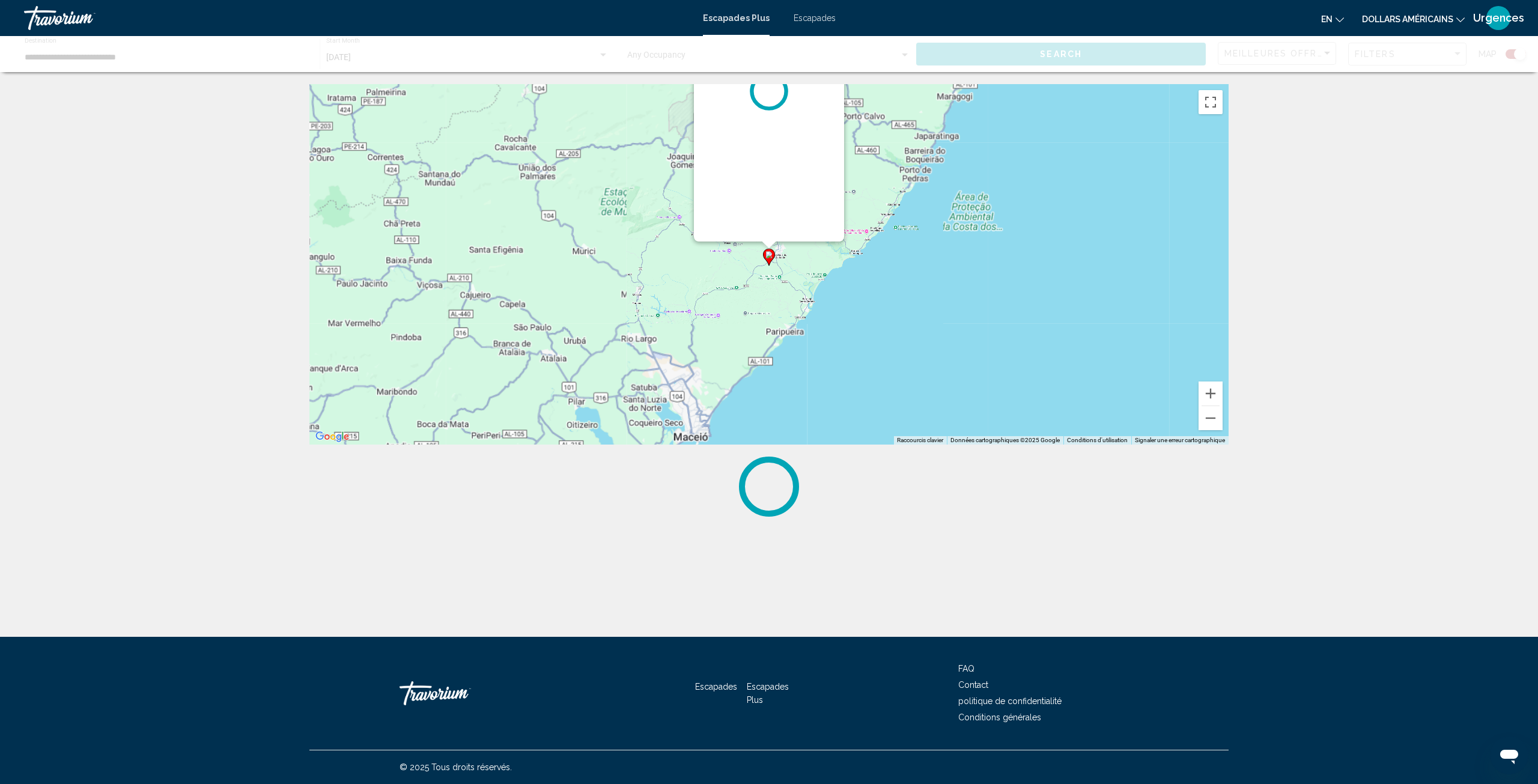
click at [765, 255] on icon "Contenu principal" at bounding box center [769, 257] width 10 height 16
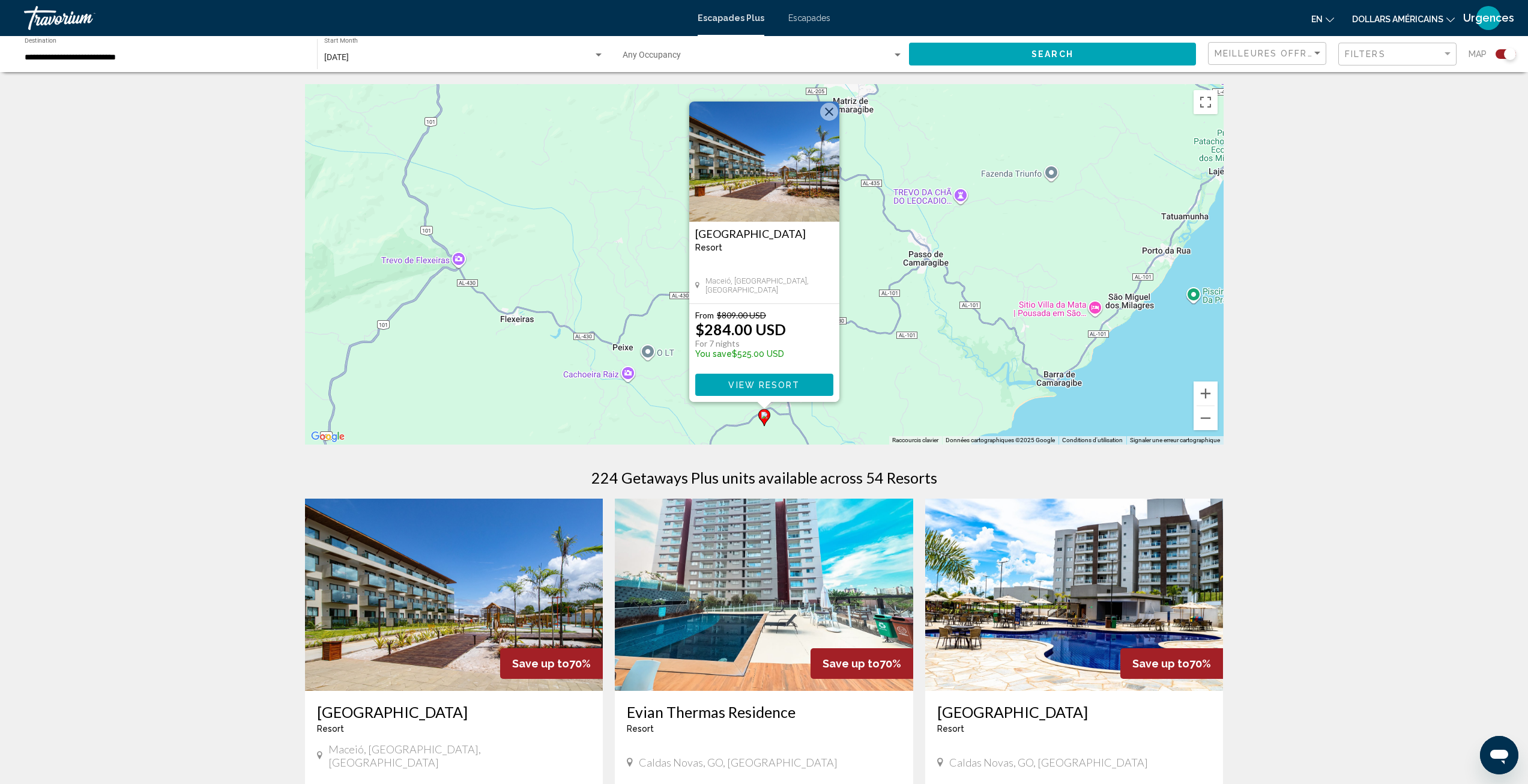
click at [786, 181] on img "Contenu principal" at bounding box center [765, 162] width 150 height 120
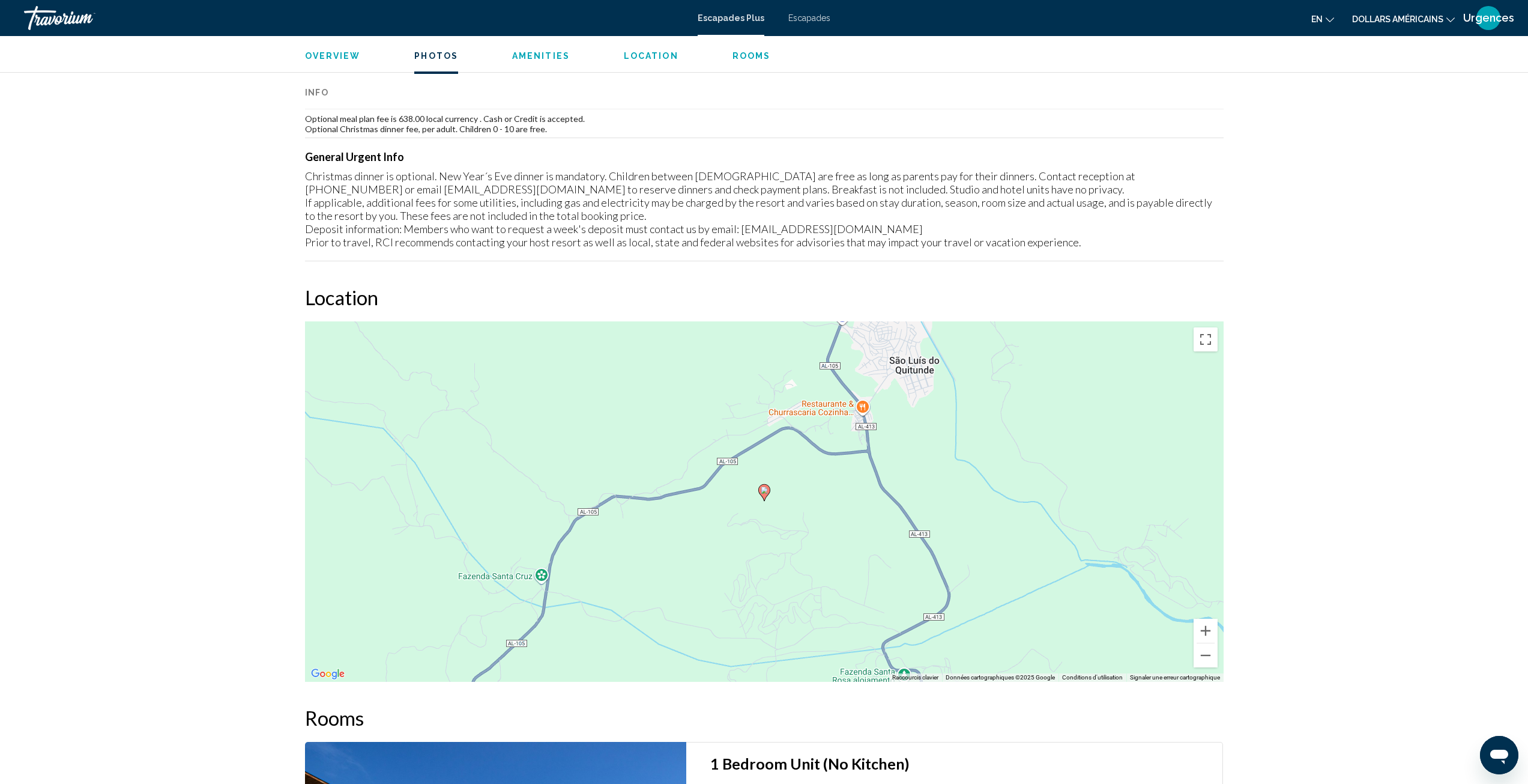
scroll to position [1261, 0]
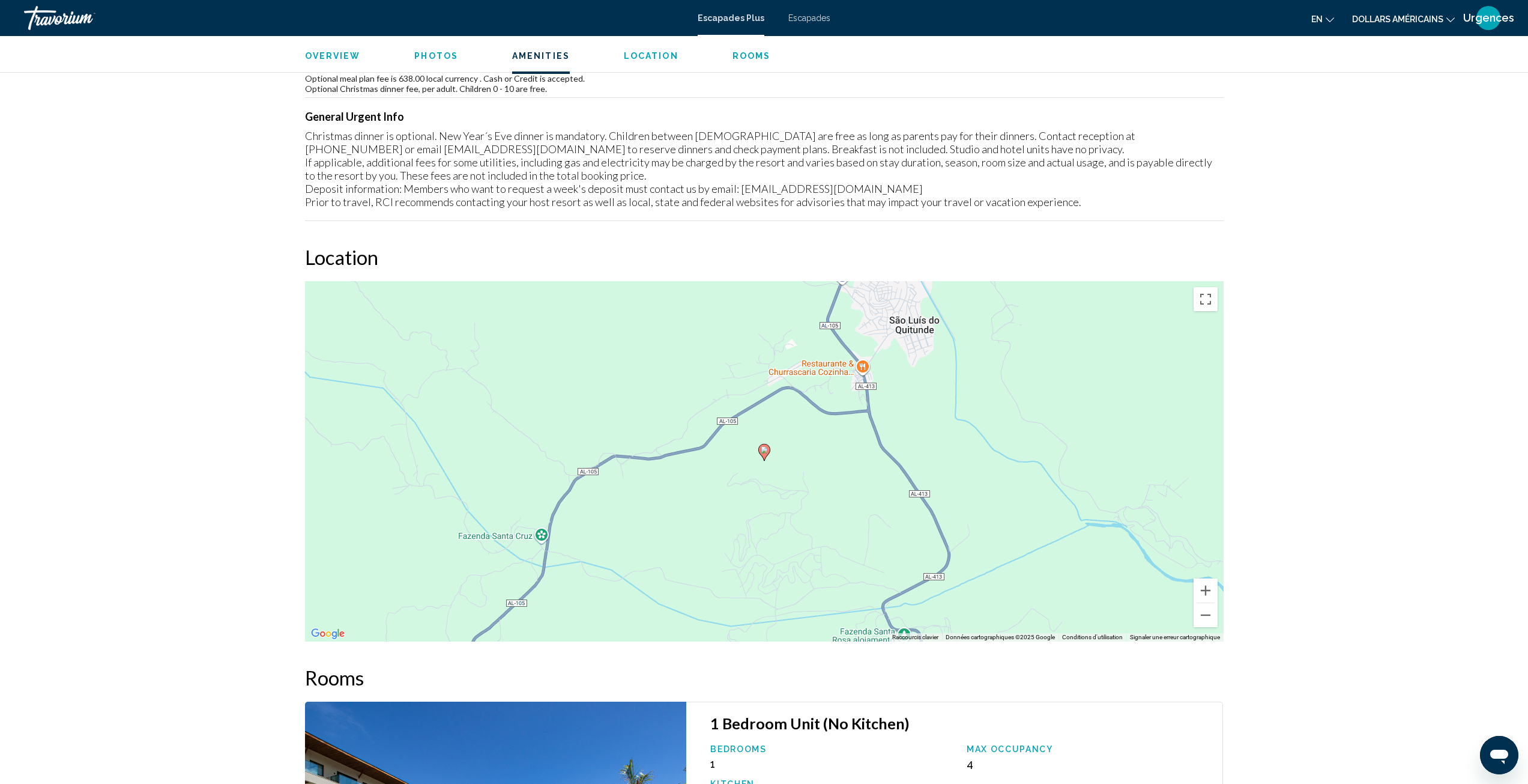
click at [920, 368] on div "Pour activer le glissement avec le clavier, appuyez sur Alt+Entrée. Une fois ce…" at bounding box center [764, 461] width 919 height 361
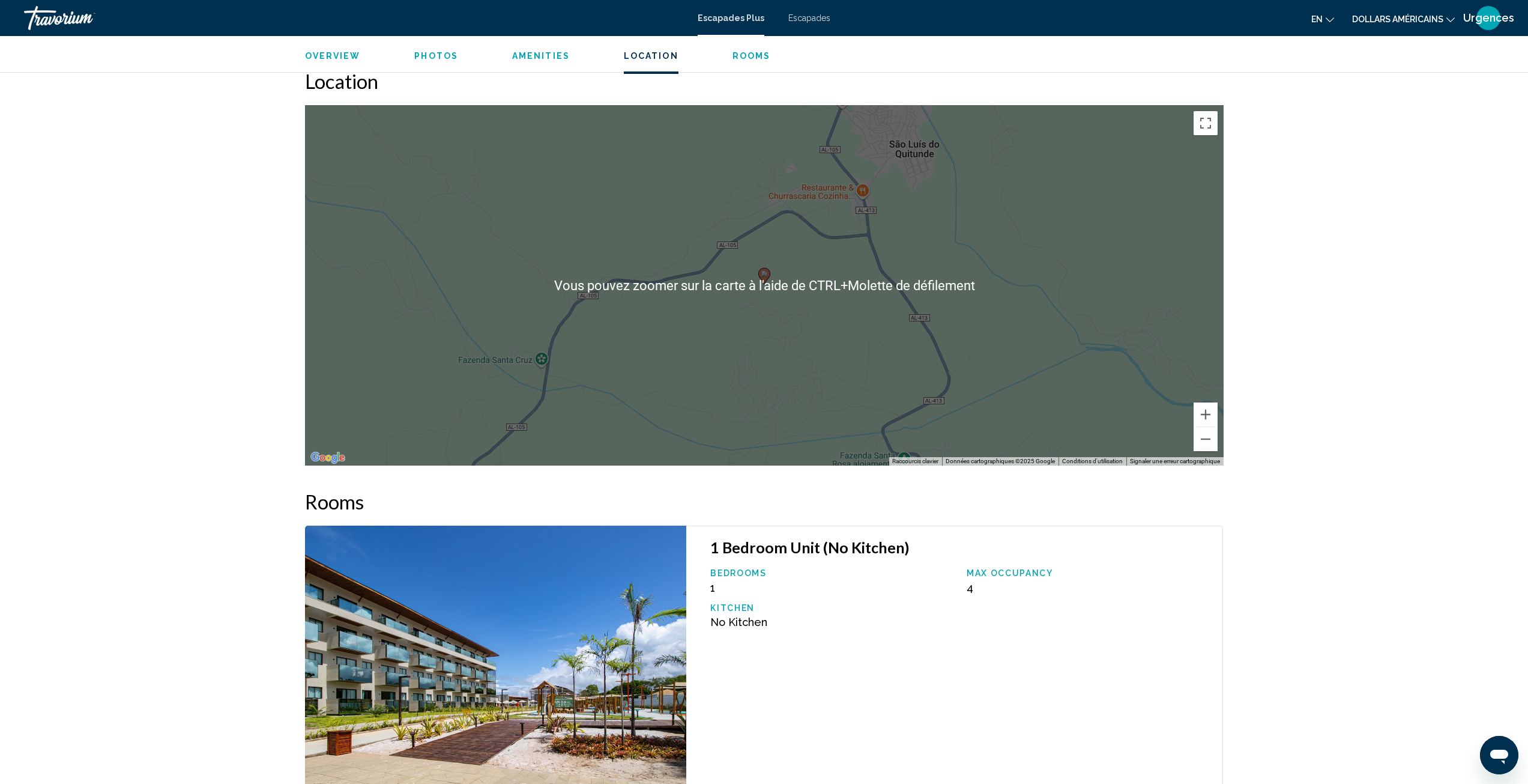
scroll to position [1441, 0]
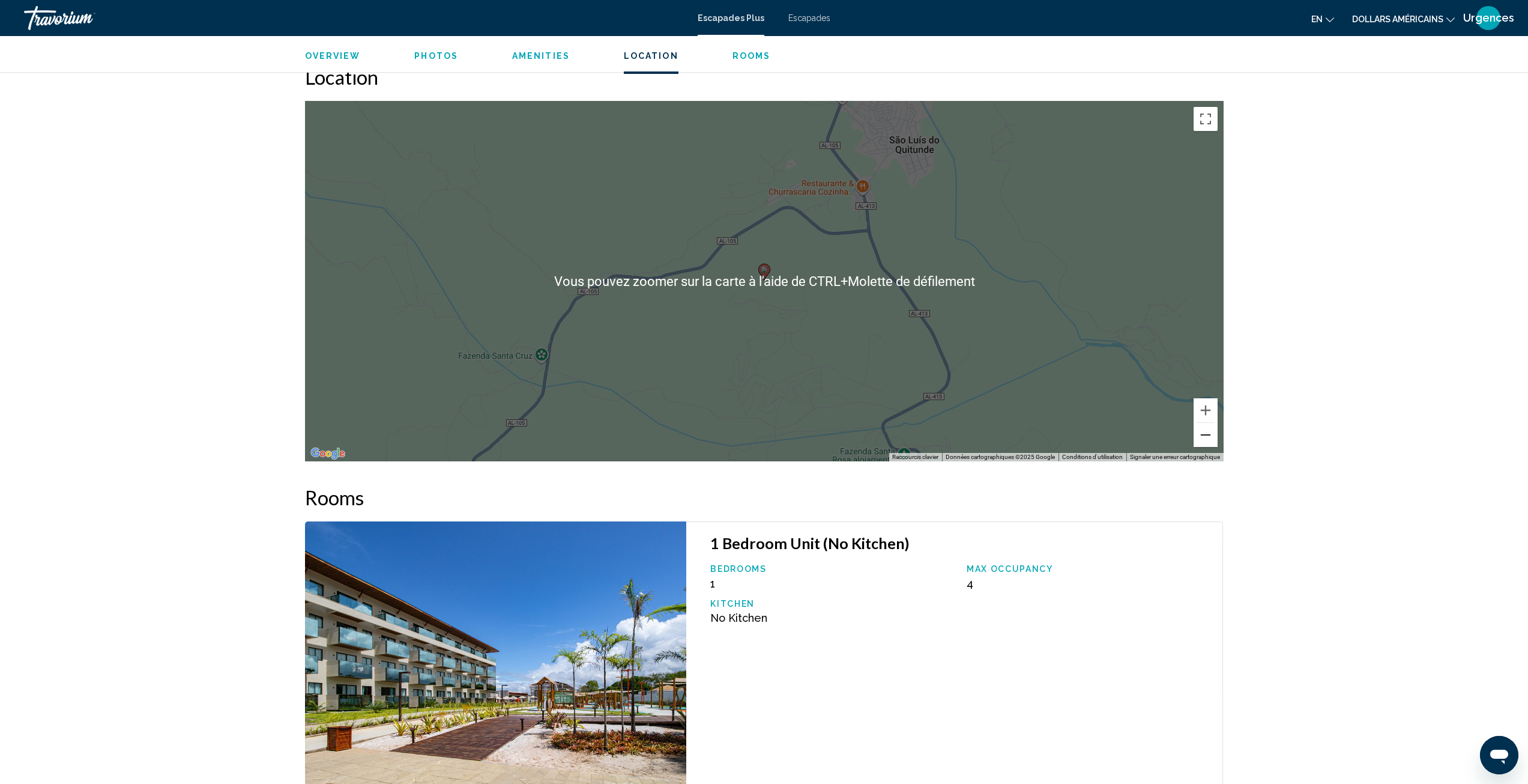
click at [1207, 434] on button "Zoom arrière" at bounding box center [1206, 435] width 24 height 24
click at [1207, 430] on button "Zoom arrière" at bounding box center [1206, 435] width 24 height 24
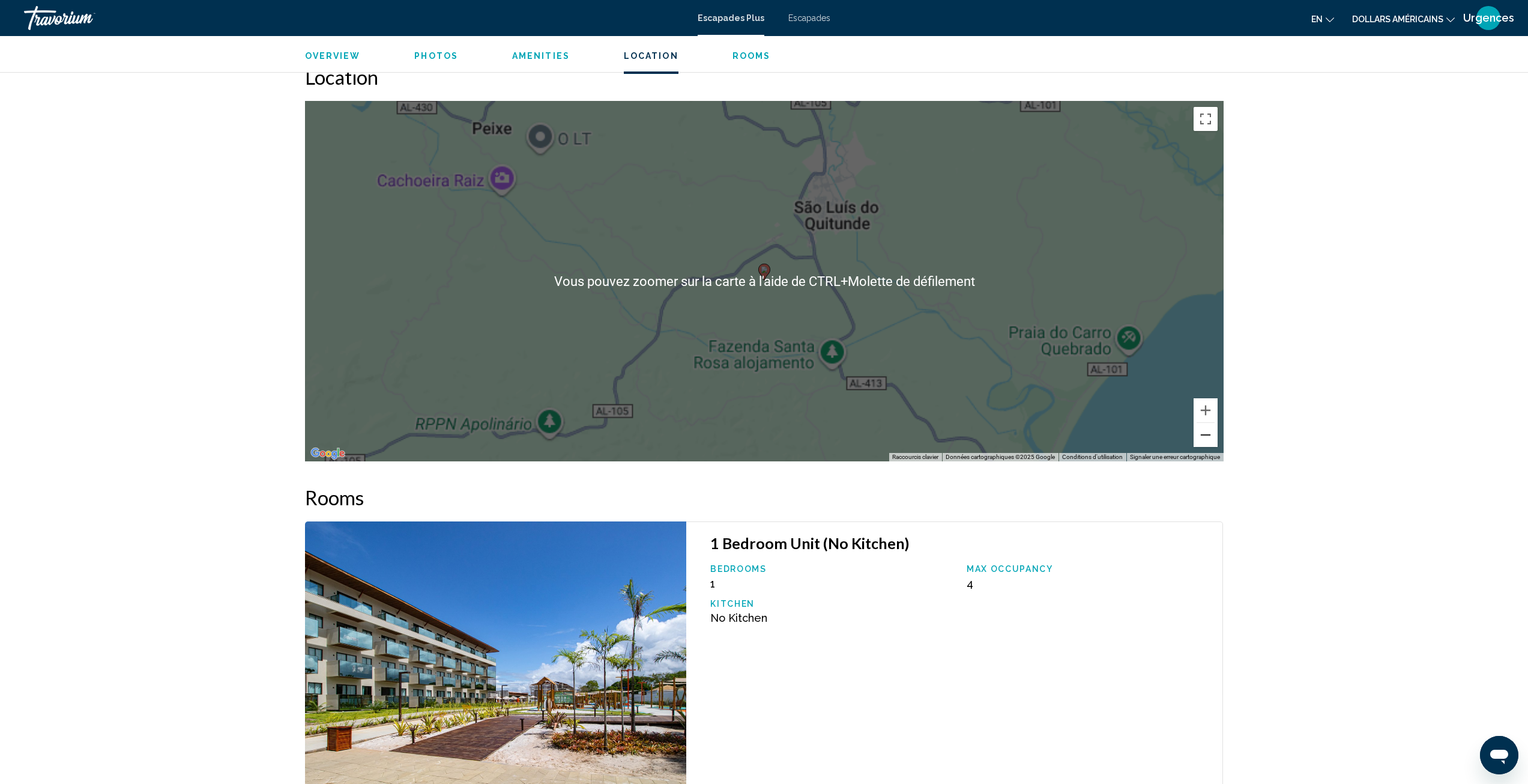
click at [1207, 430] on button "Zoom arrière" at bounding box center [1206, 435] width 24 height 24
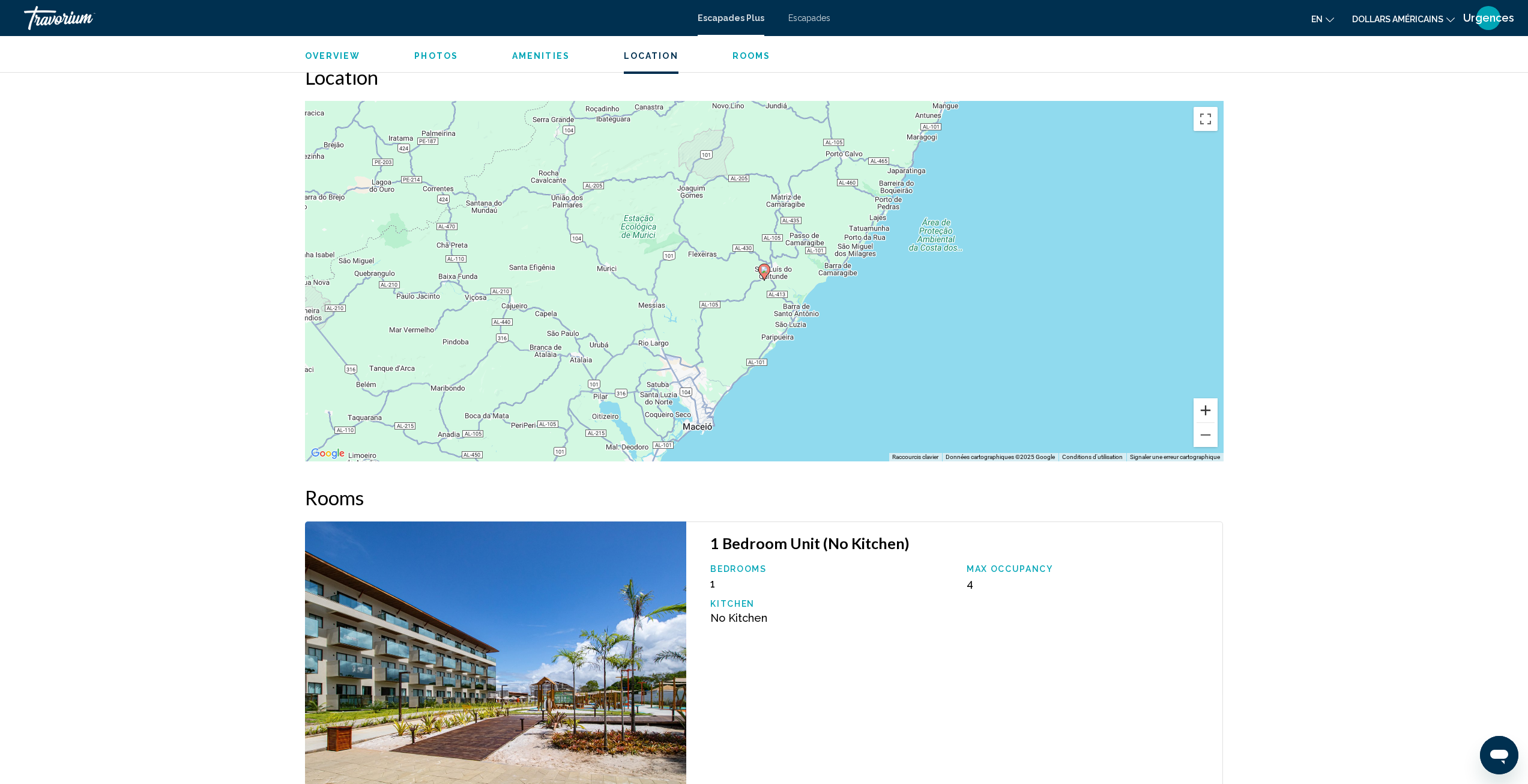
click at [1202, 399] on button "Zoom avant" at bounding box center [1206, 410] width 24 height 24
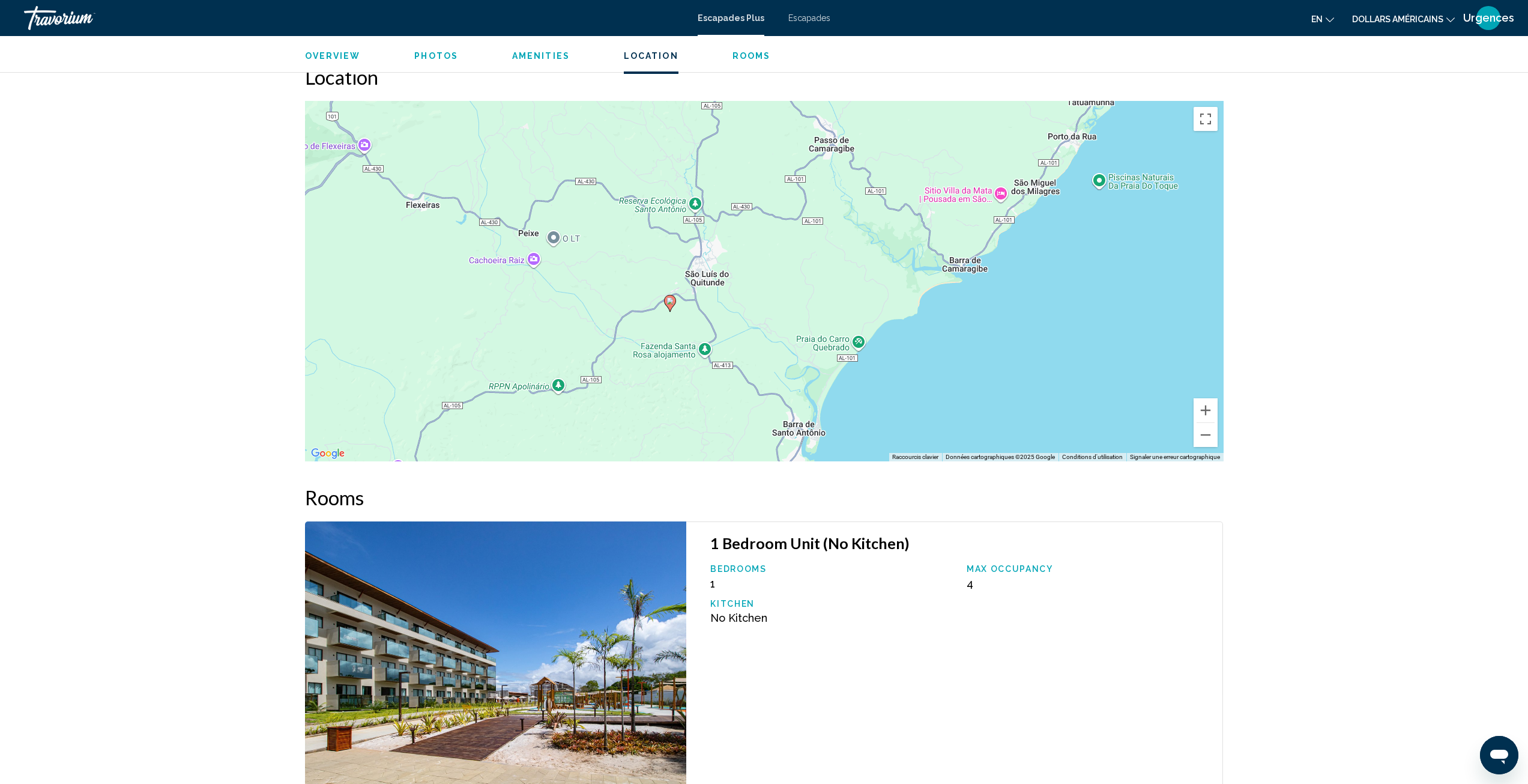
drag, startPoint x: 1089, startPoint y: 351, endPoint x: 993, endPoint y: 382, distance: 100.9
click at [993, 382] on div "Pour activer le glissement avec le clavier, appuyez sur Alt+Entrée. Une fois ce…" at bounding box center [764, 281] width 919 height 361
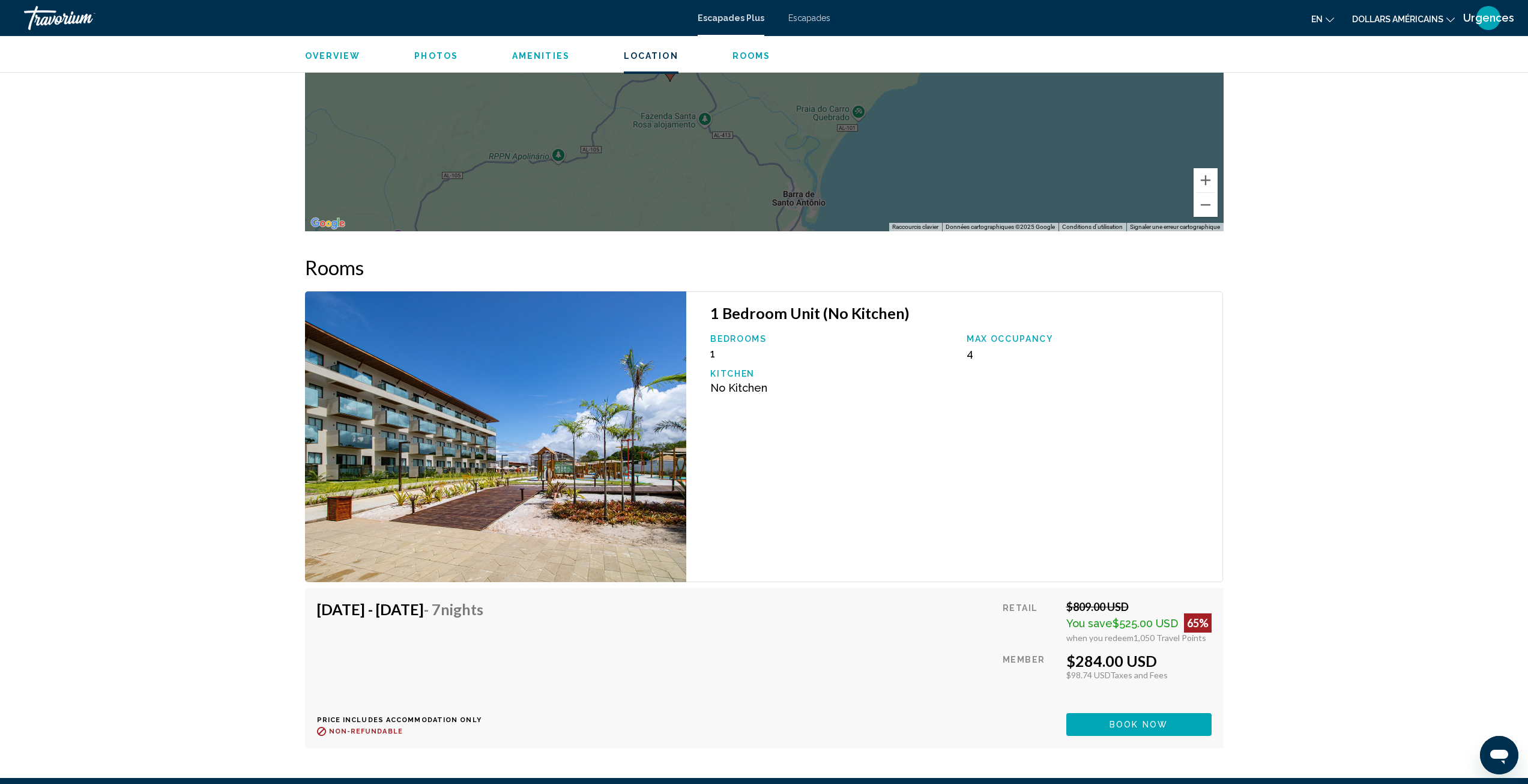
scroll to position [1681, 0]
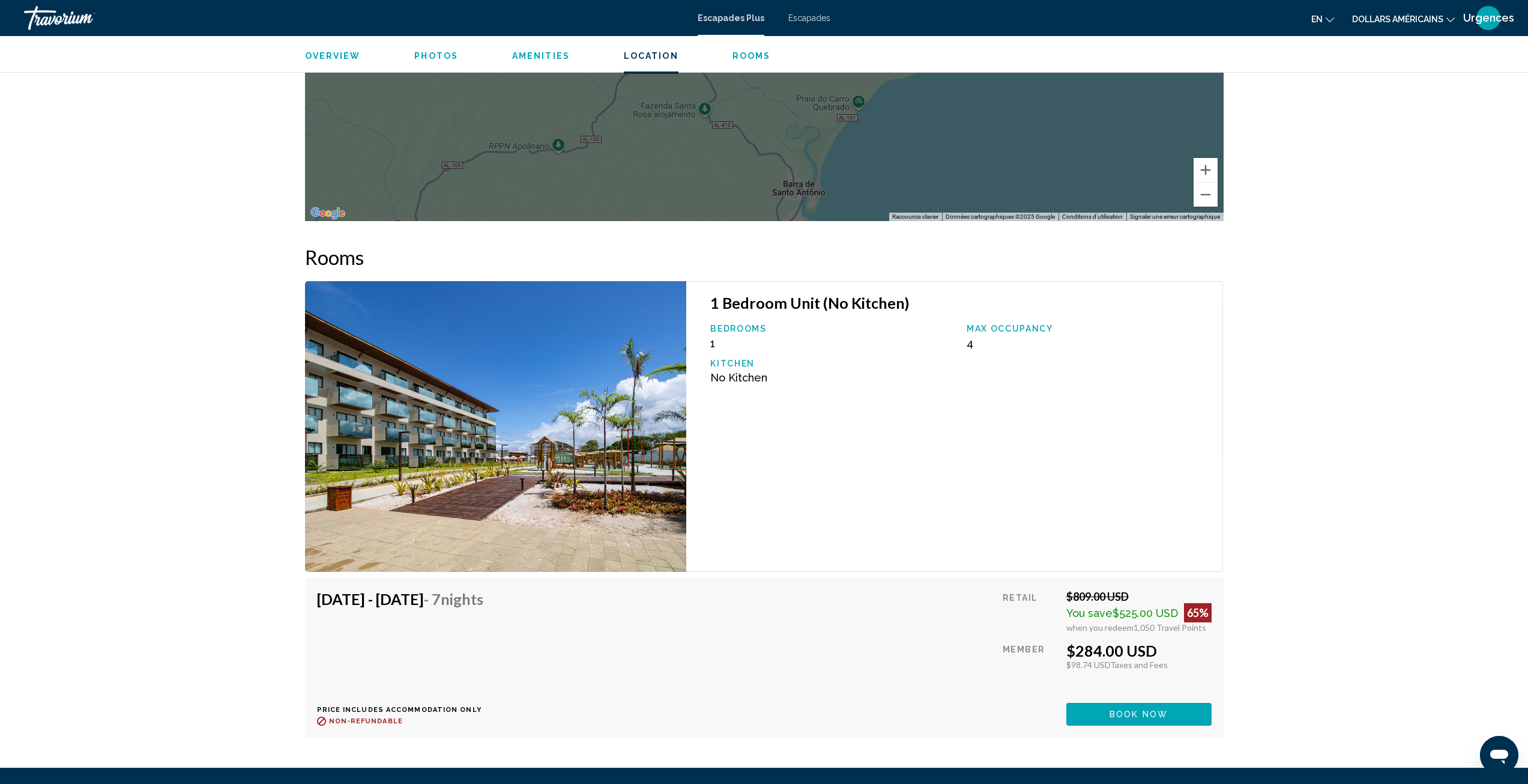
click at [583, 362] on img "Contenu principal" at bounding box center [495, 426] width 382 height 291
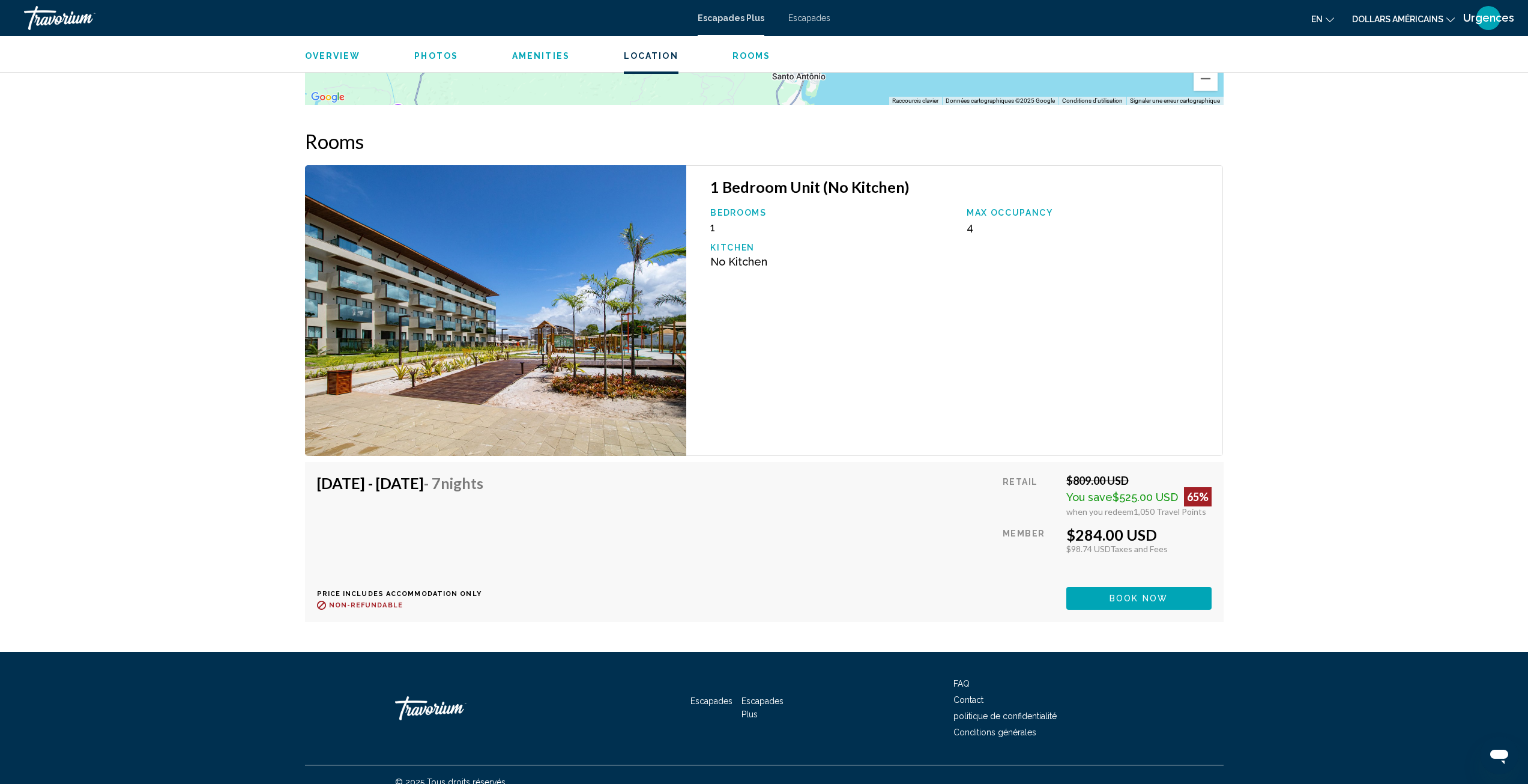
scroll to position [1381, 0]
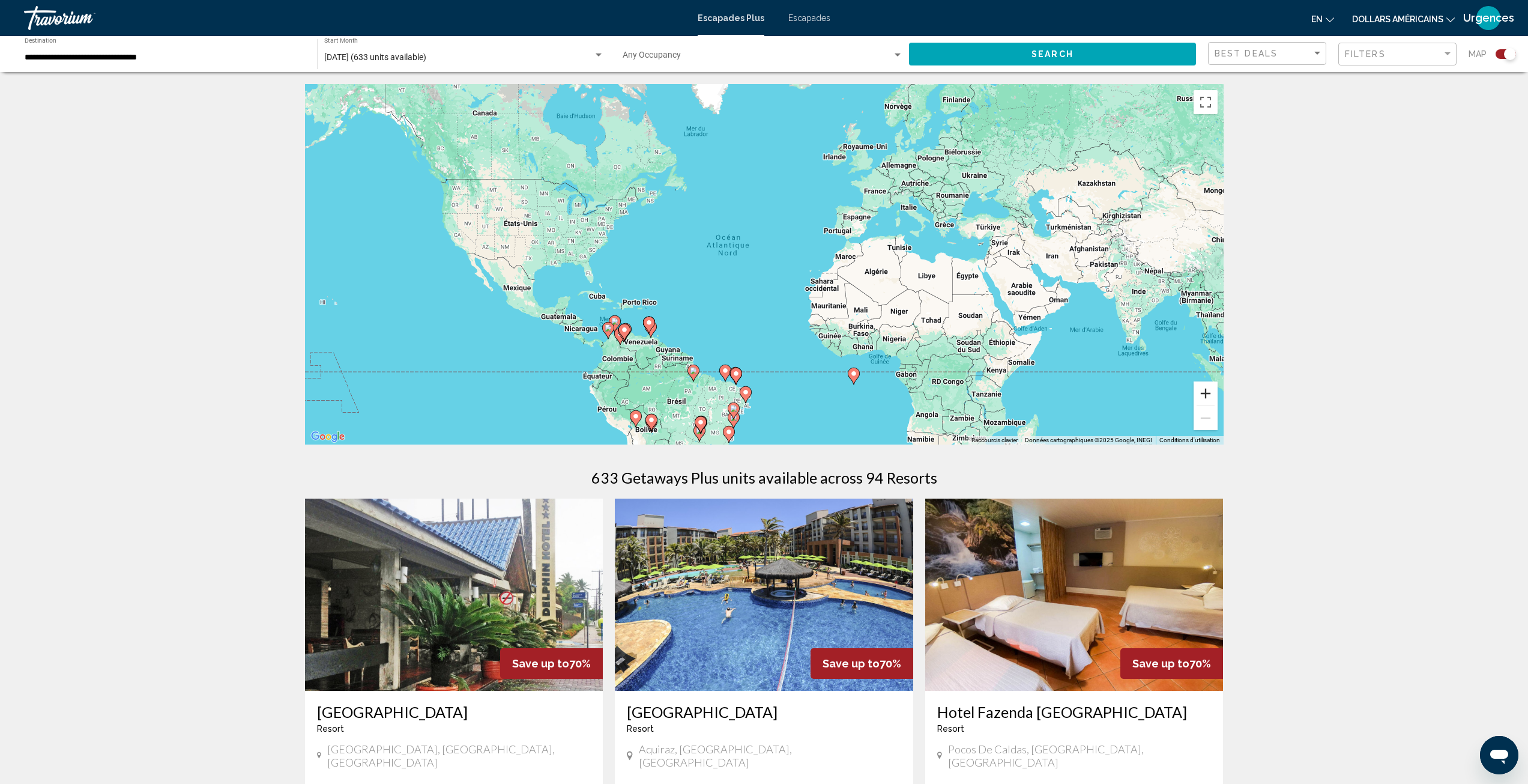
click at [1212, 394] on button "Zoom avant" at bounding box center [1206, 394] width 24 height 24
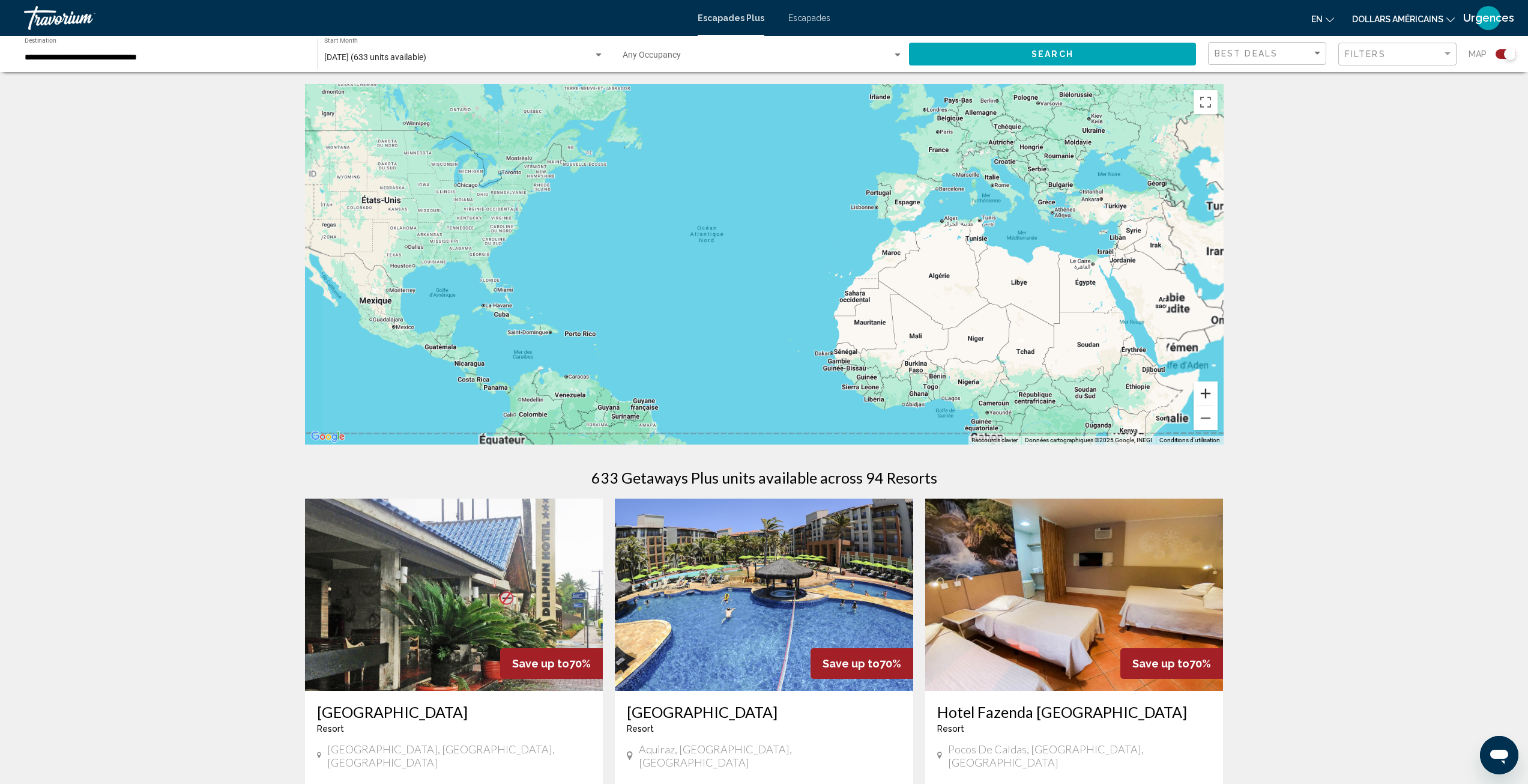
click at [1212, 394] on button "Zoom avant" at bounding box center [1206, 394] width 24 height 24
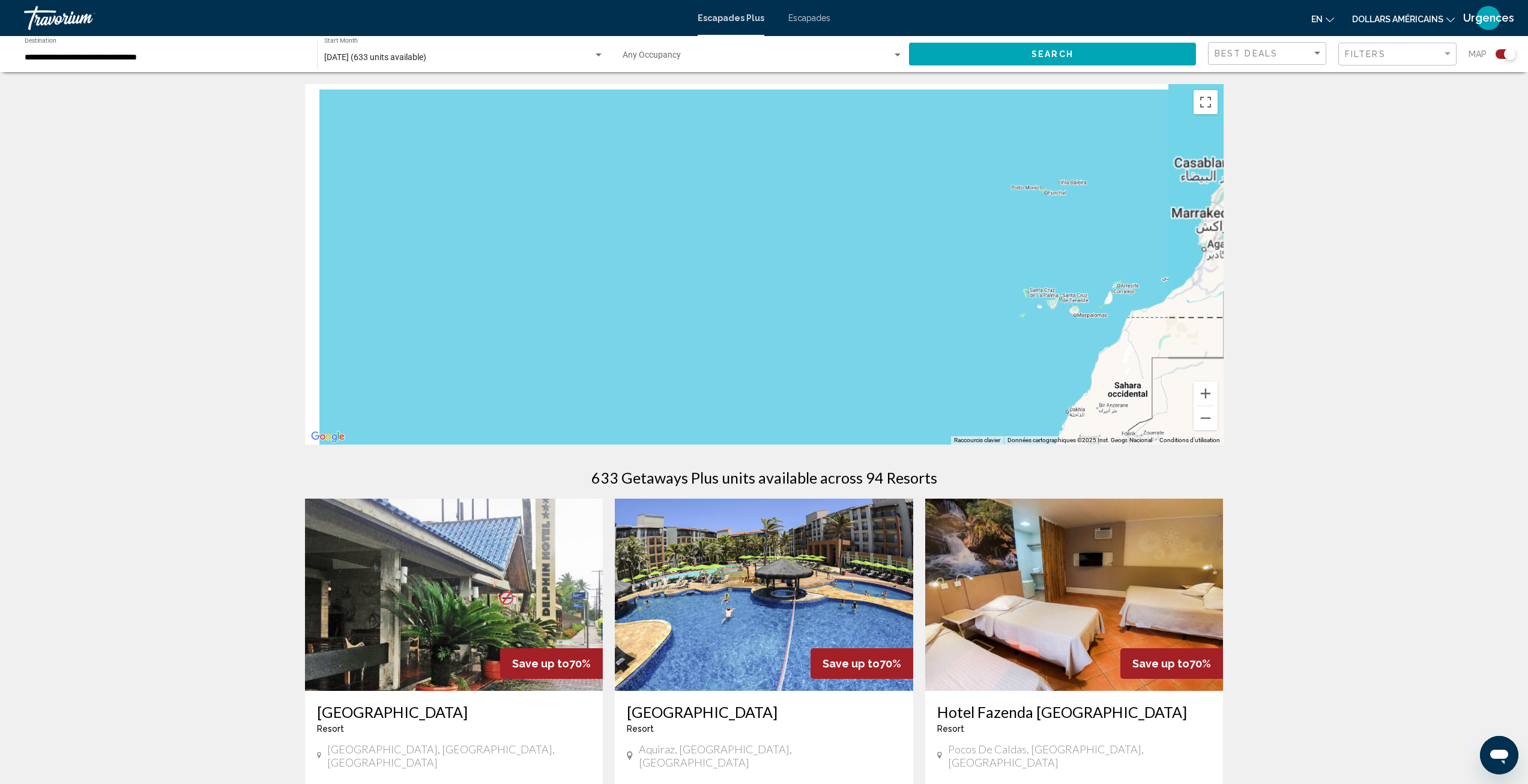
drag, startPoint x: 666, startPoint y: 361, endPoint x: 774, endPoint y: 54, distance: 325.4
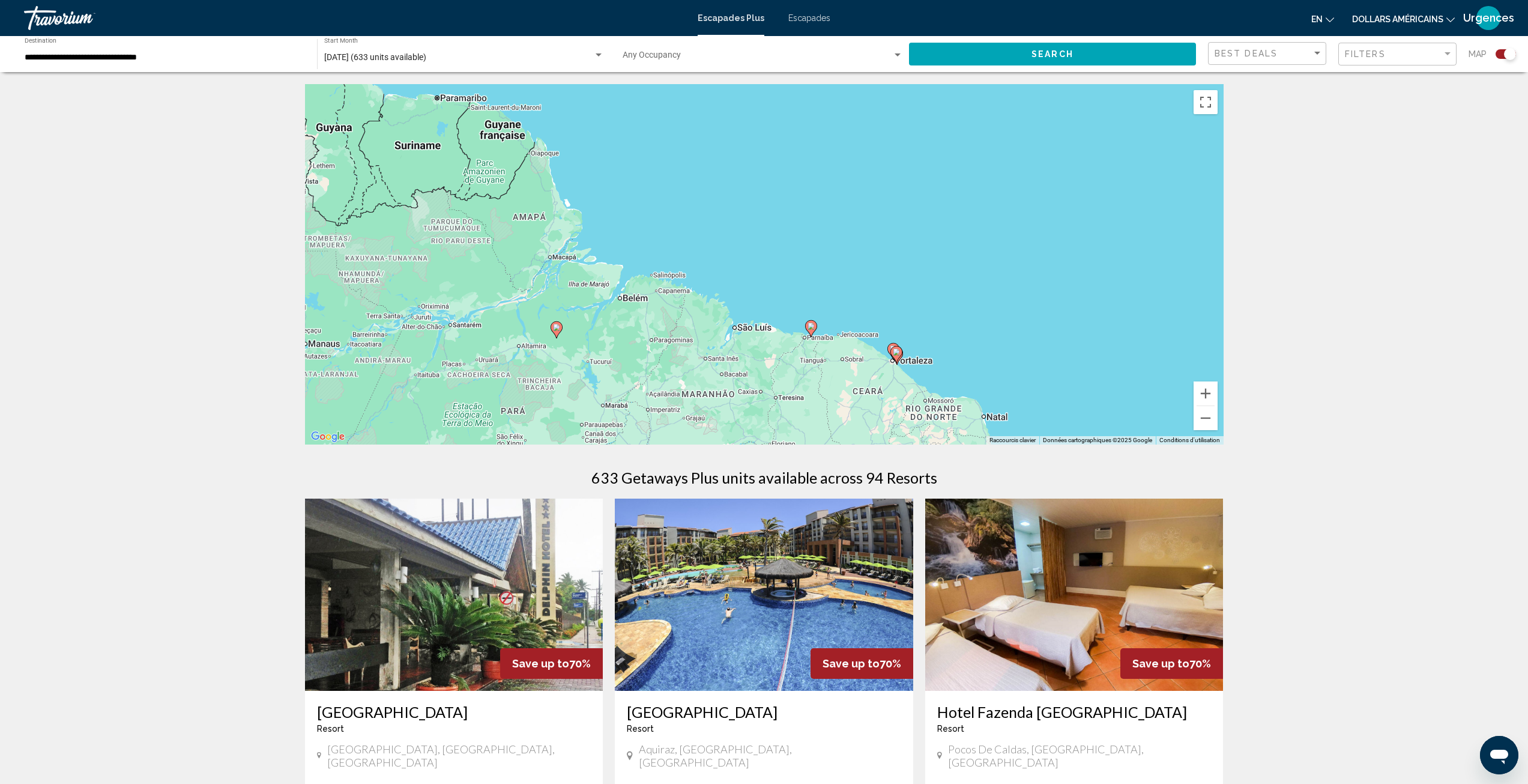
drag, startPoint x: 530, startPoint y: 340, endPoint x: 612, endPoint y: 321, distance: 84.2
click at [612, 321] on div "Pour activer le glissement avec le clavier, appuyez sur Alt+Entrée. Une fois ce…" at bounding box center [764, 264] width 919 height 361
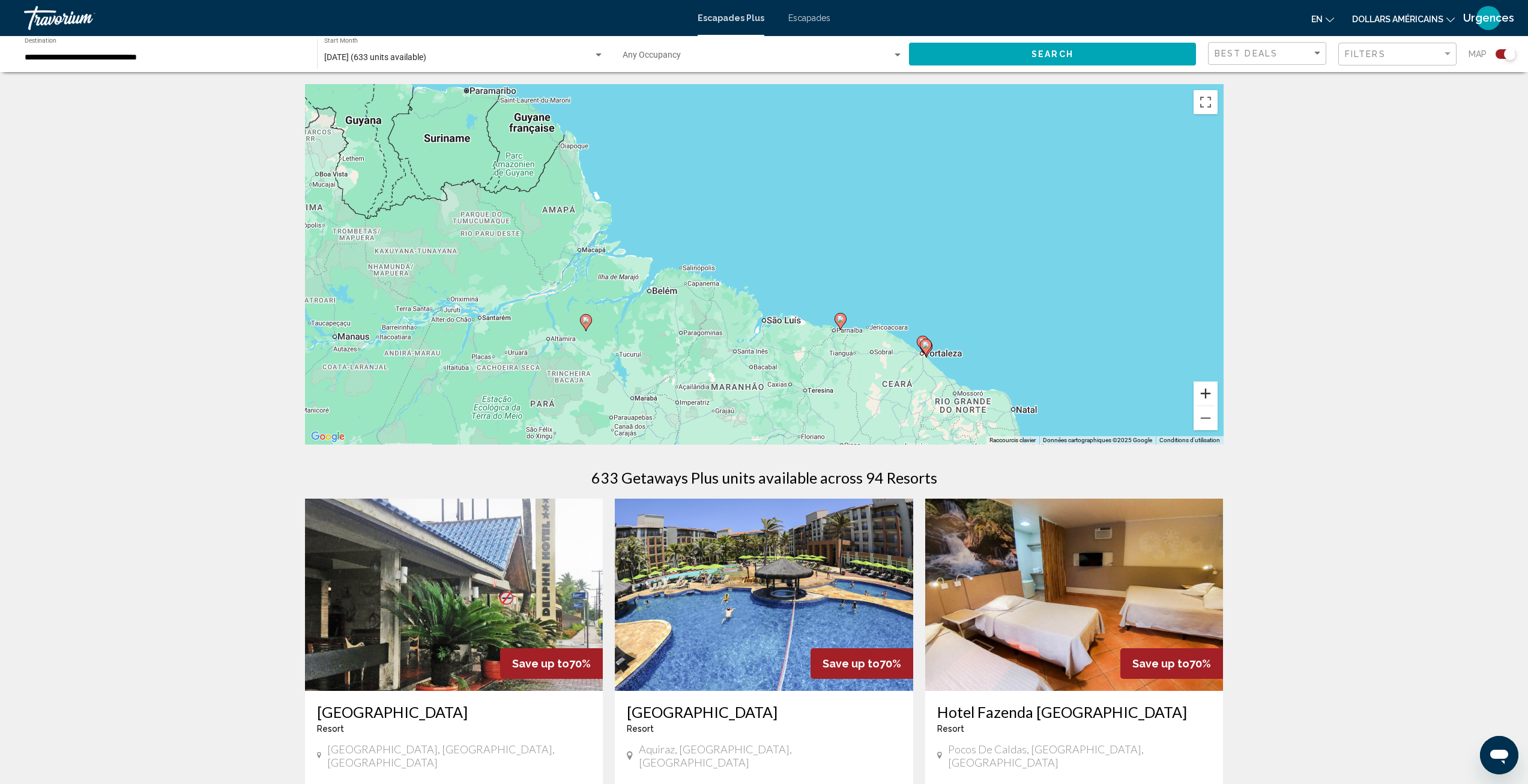
click at [1203, 389] on button "Zoom avant" at bounding box center [1206, 394] width 24 height 24
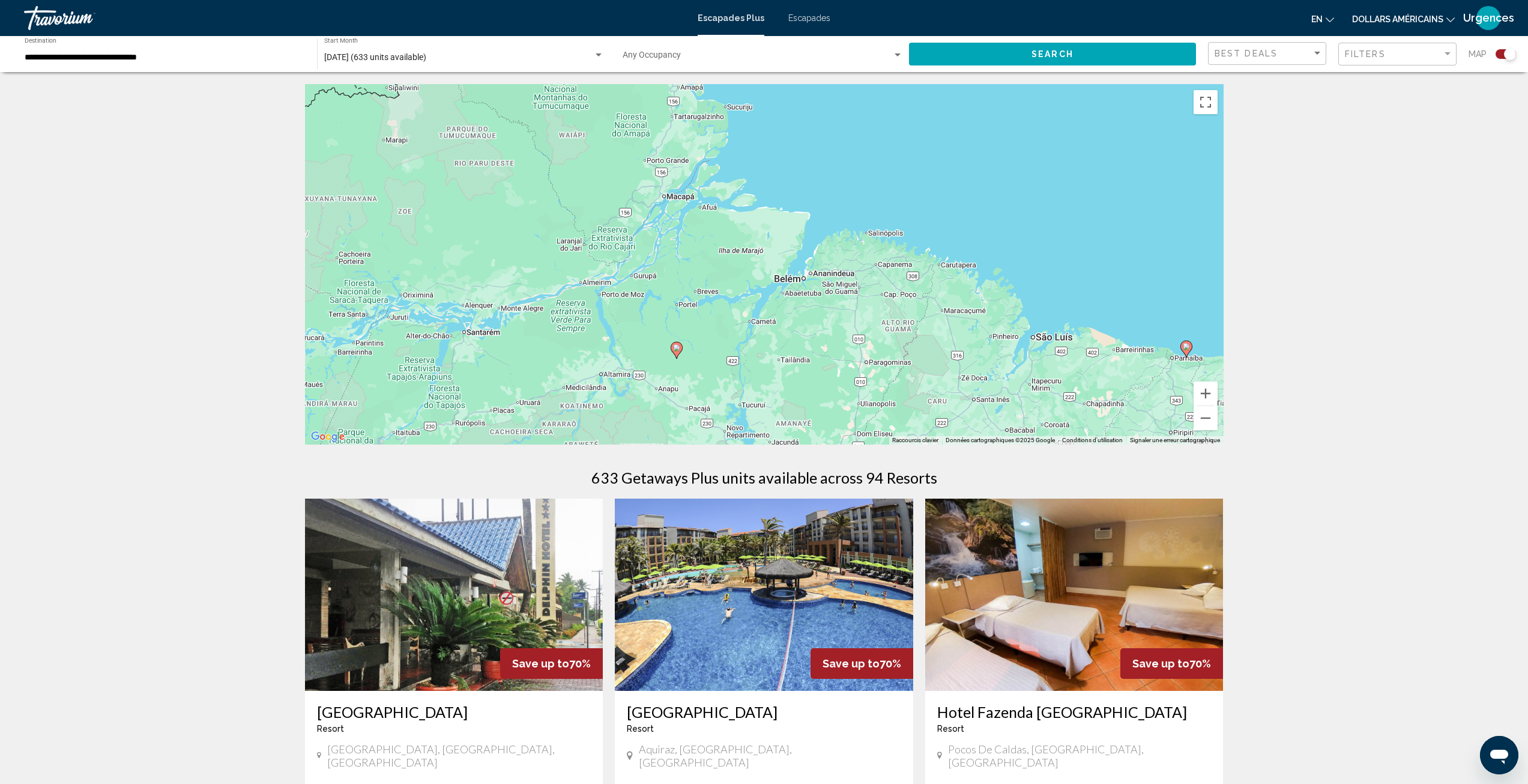
drag, startPoint x: 575, startPoint y: 378, endPoint x: 844, endPoint y: 340, distance: 271.7
click at [844, 340] on div "Pour activer le glissement avec le clavier, appuyez sur Alt+Entrée. Une fois ce…" at bounding box center [764, 264] width 919 height 361
click at [1208, 389] on button "Zoom avant" at bounding box center [1206, 394] width 24 height 24
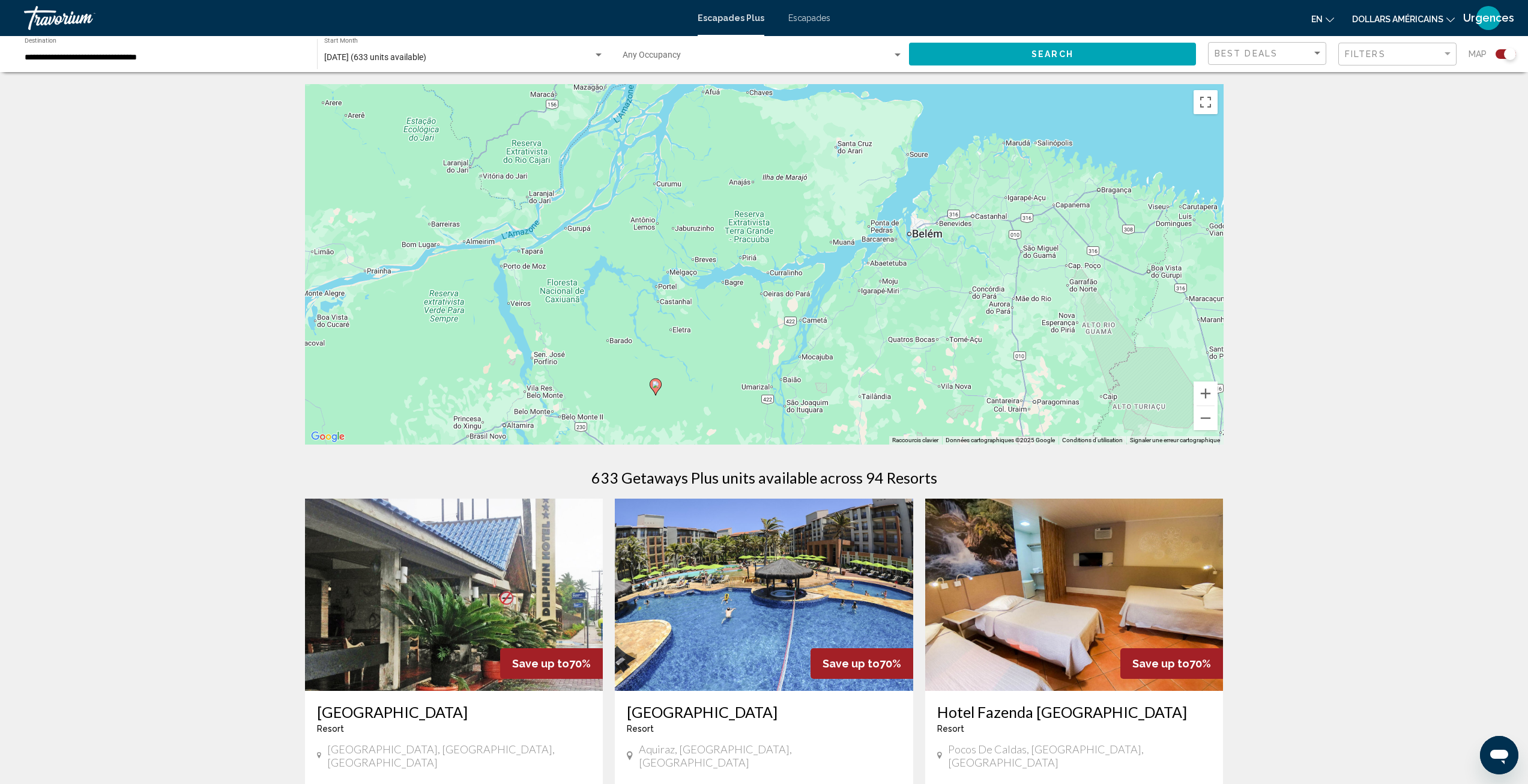
drag, startPoint x: 815, startPoint y: 377, endPoint x: 920, endPoint y: 285, distance: 139.6
click at [920, 285] on div "Pour activer le glissement avec le clavier, appuyez sur Alt+Entrée. Une fois ce…" at bounding box center [764, 264] width 919 height 361
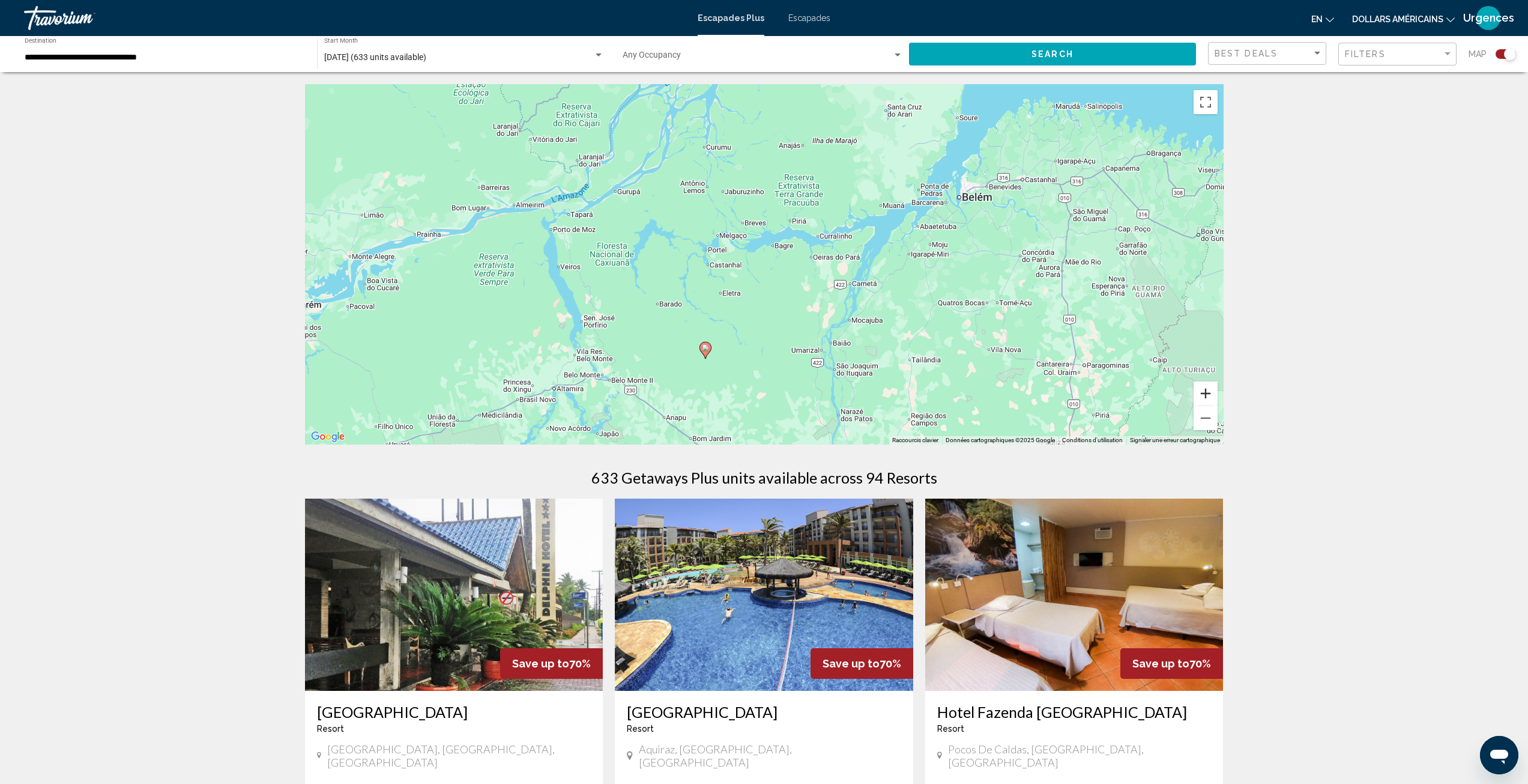
click at [1203, 394] on button "Zoom avant" at bounding box center [1206, 394] width 24 height 24
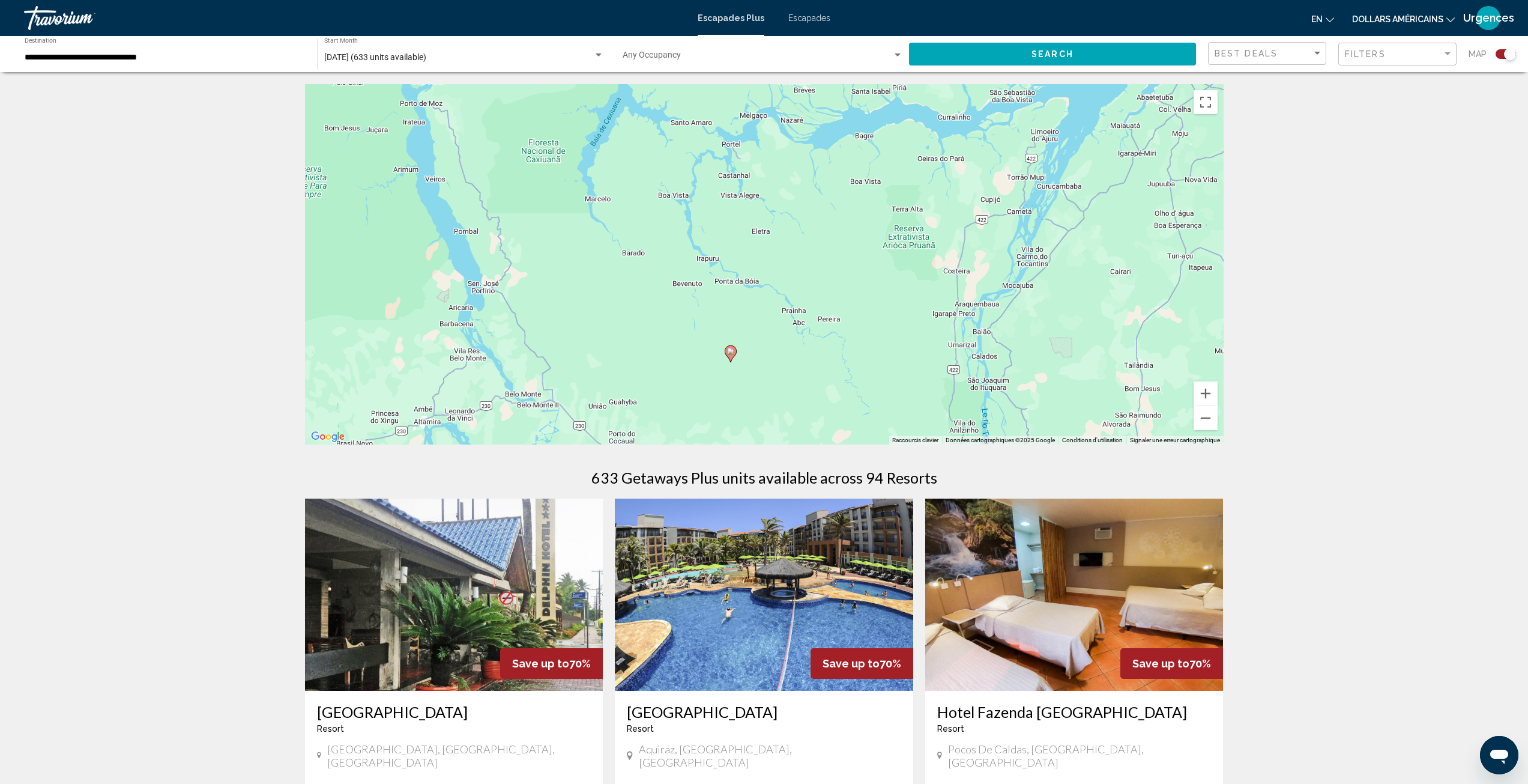
drag, startPoint x: 709, startPoint y: 361, endPoint x: 785, endPoint y: 287, distance: 106.1
click at [785, 287] on div "Pour activer le glissement avec le clavier, appuyez sur Alt+Entrée. Une fois ce…" at bounding box center [764, 264] width 919 height 361
click at [1216, 392] on button "Zoom avant" at bounding box center [1206, 394] width 24 height 24
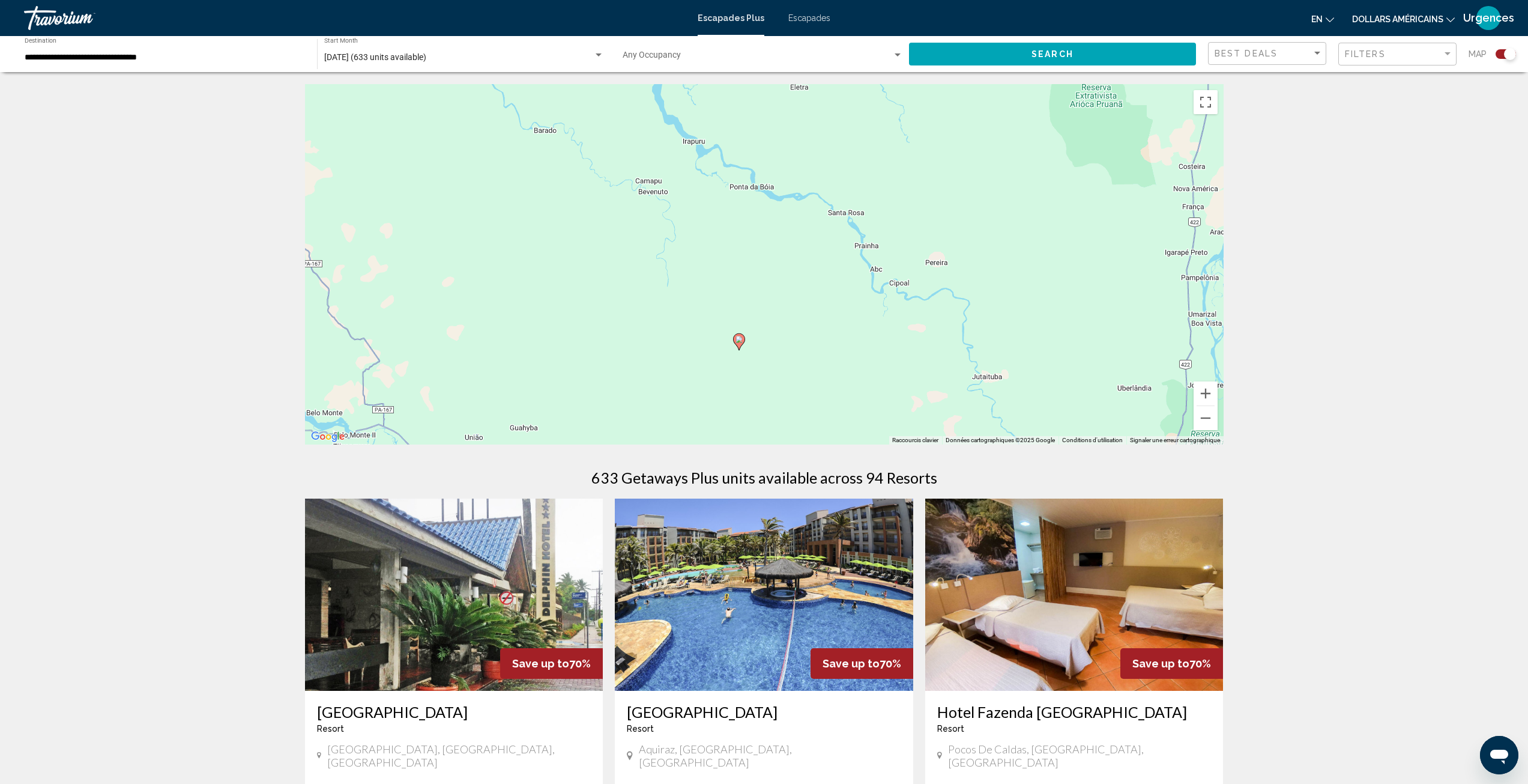
drag, startPoint x: 904, startPoint y: 339, endPoint x: 929, endPoint y: 285, distance: 59.5
click at [929, 285] on div "Pour activer le glissement avec le clavier, appuyez sur Alt+Entrée. Une fois ce…" at bounding box center [764, 264] width 919 height 361
click at [741, 340] on icon "Contenu principal" at bounding box center [739, 338] width 10 height 16
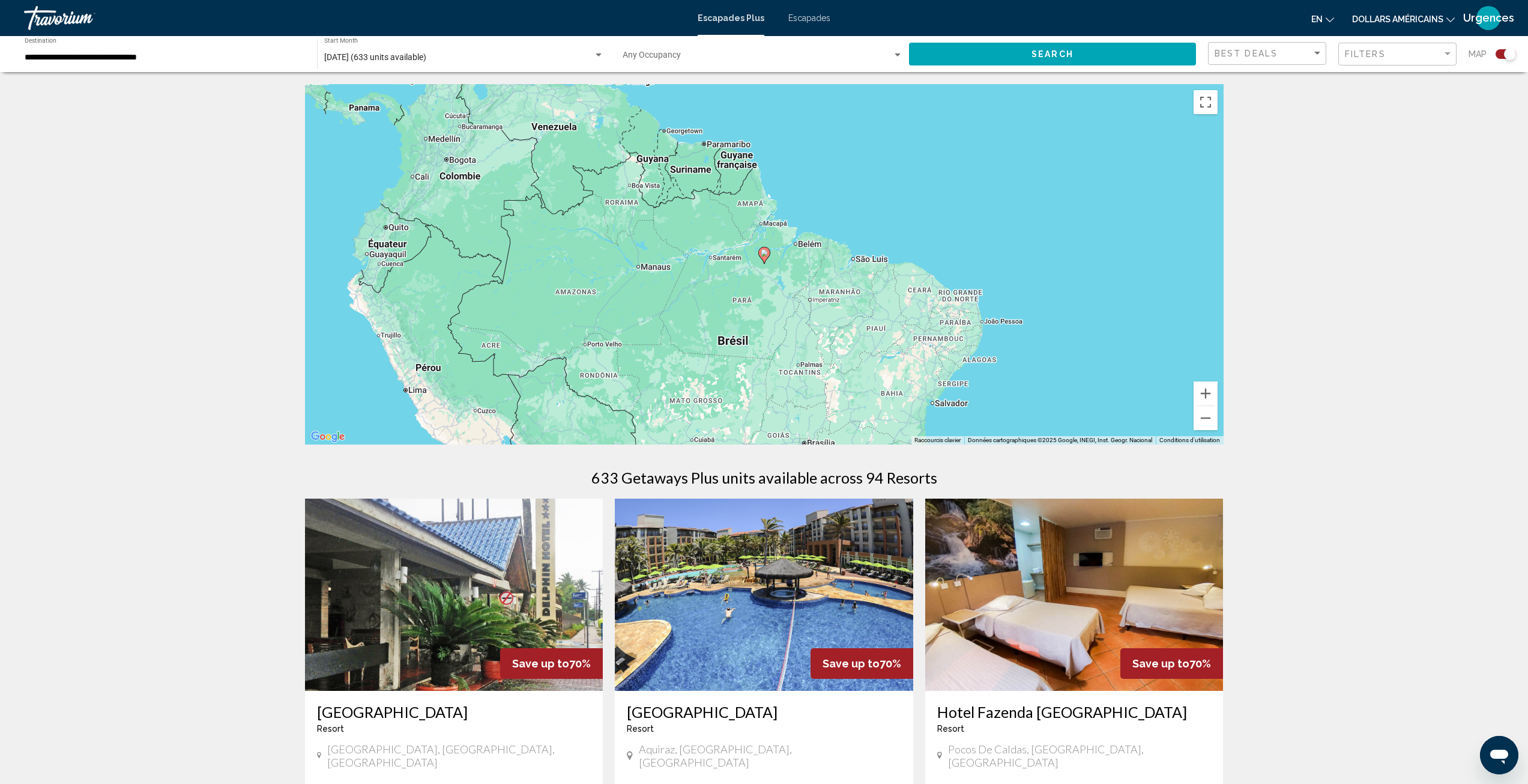
click at [765, 255] on image "Contenu principal" at bounding box center [764, 252] width 7 height 7
type input "**********"
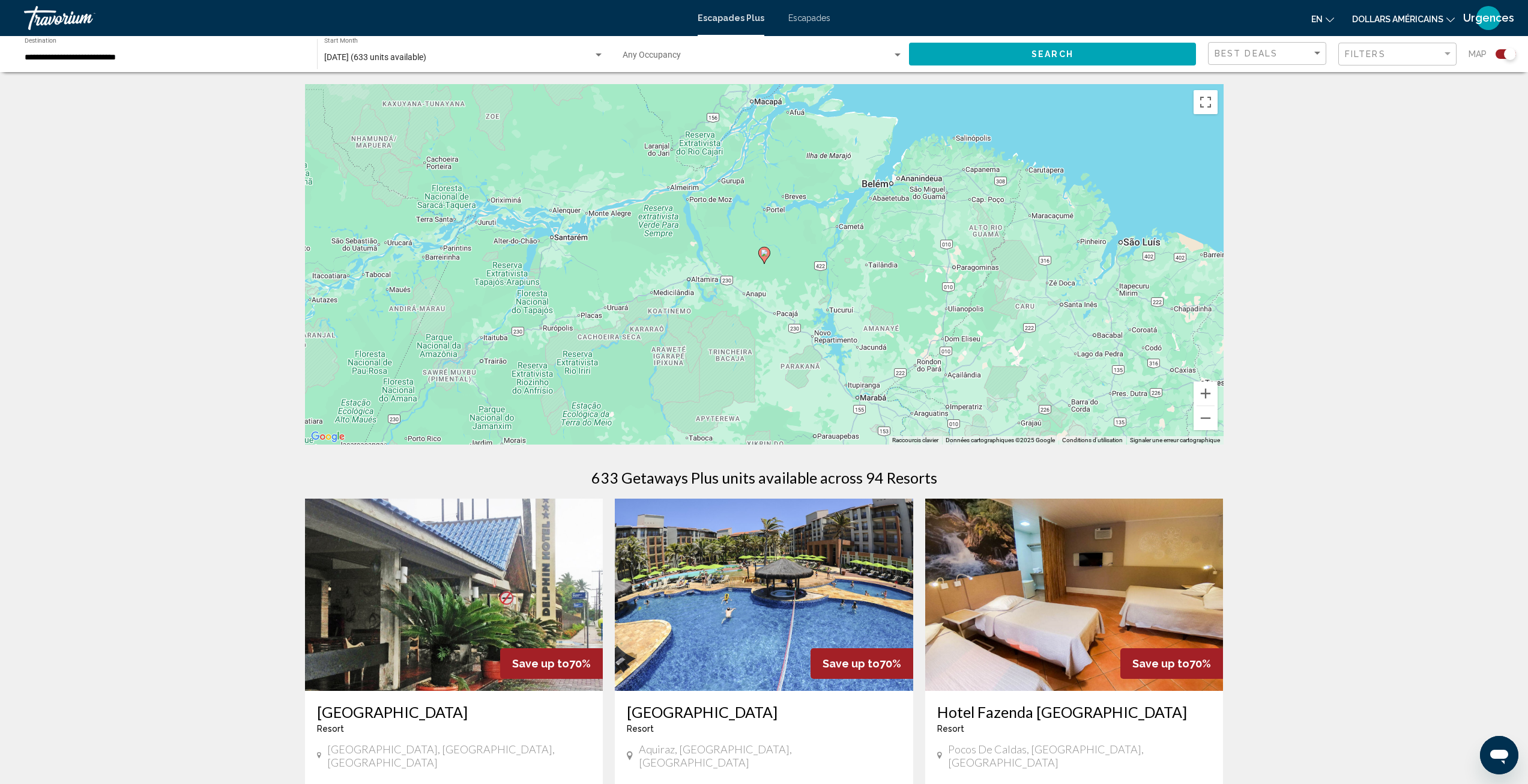
click at [766, 255] on image "Contenu principal" at bounding box center [764, 252] width 7 height 7
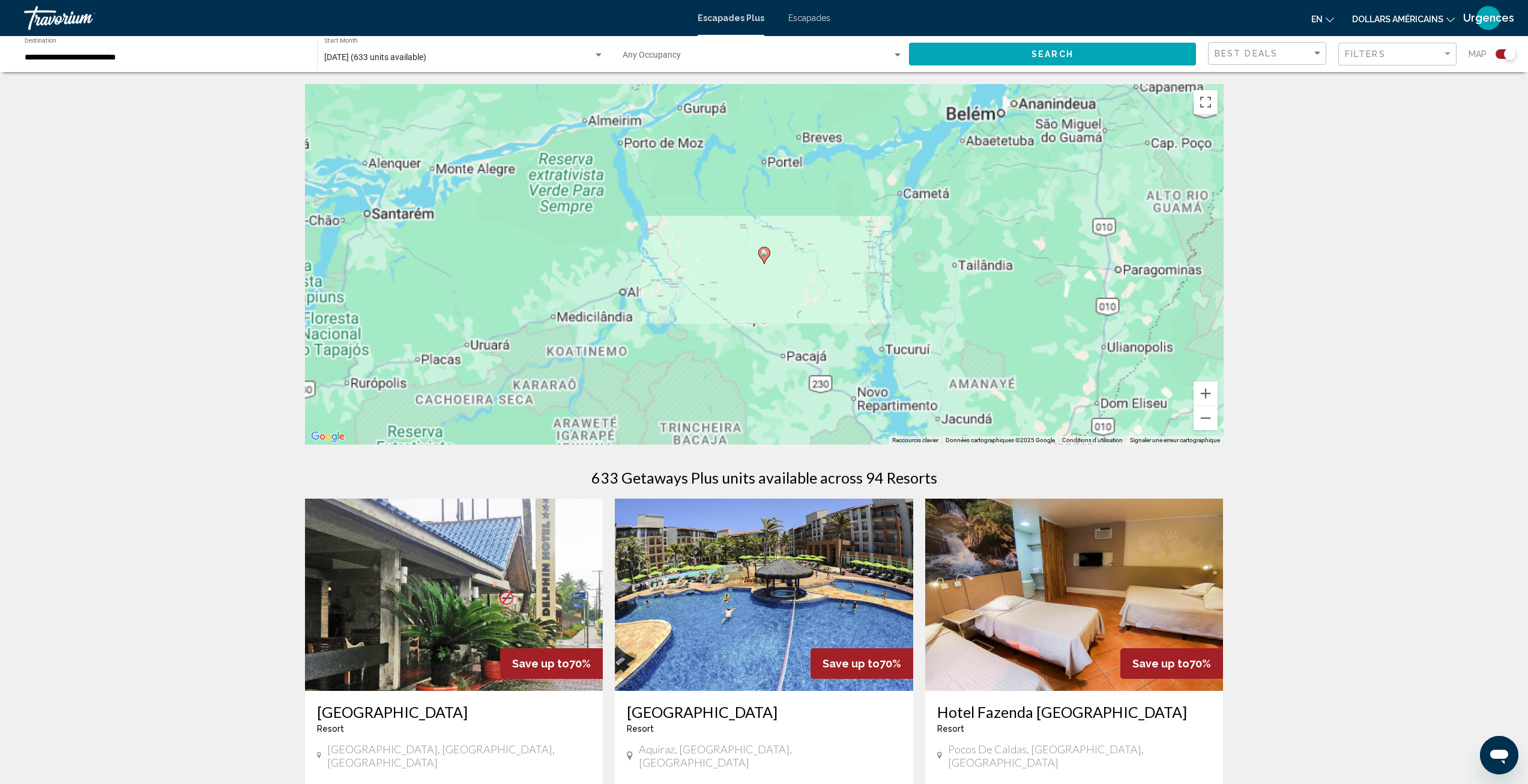
click at [766, 255] on image "Contenu principal" at bounding box center [764, 252] width 7 height 7
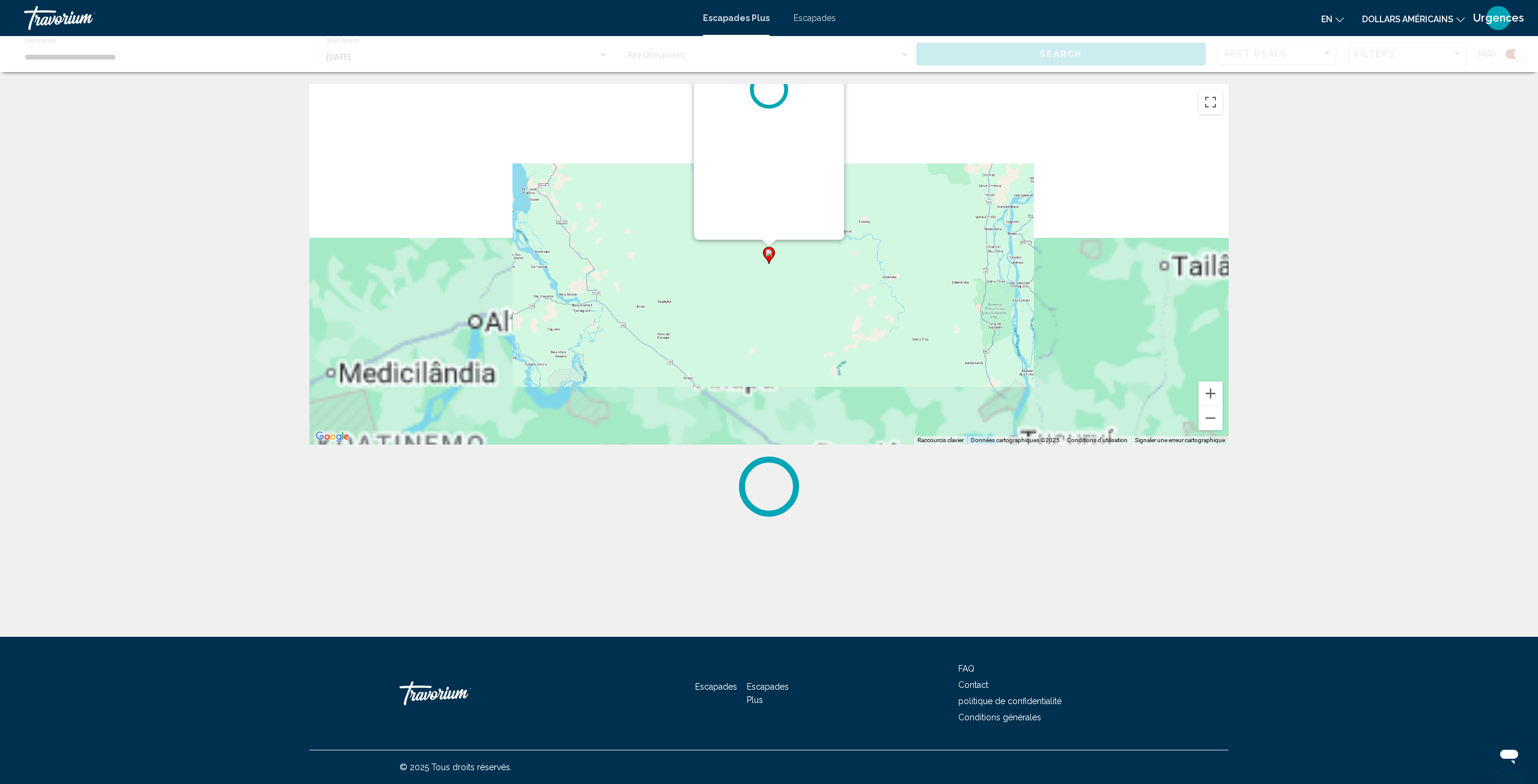
click at [766, 255] on image "Contenu principal" at bounding box center [769, 252] width 7 height 7
